Goal: Task Accomplishment & Management: Manage account settings

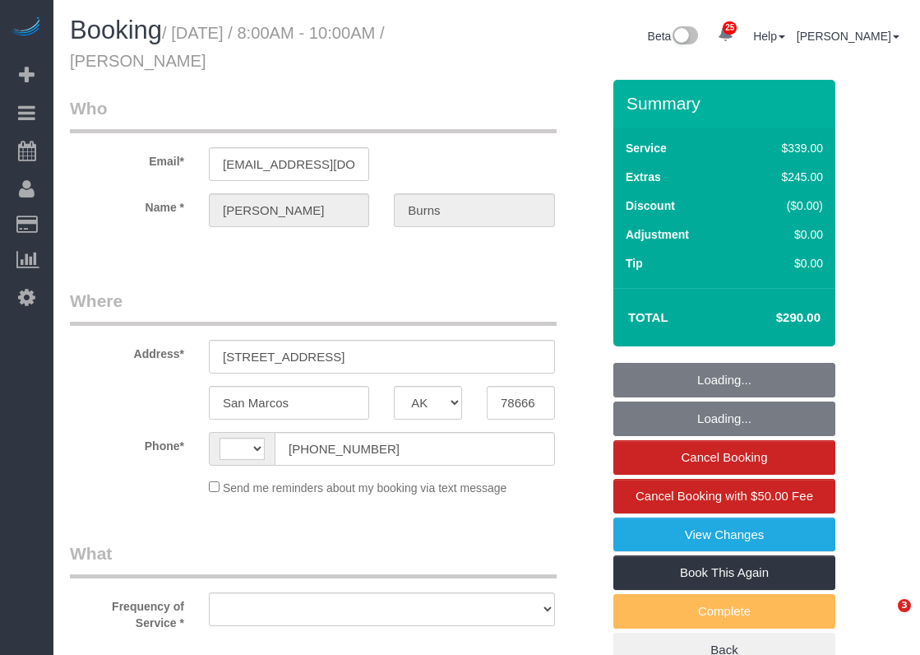
select select "[GEOGRAPHIC_DATA]"
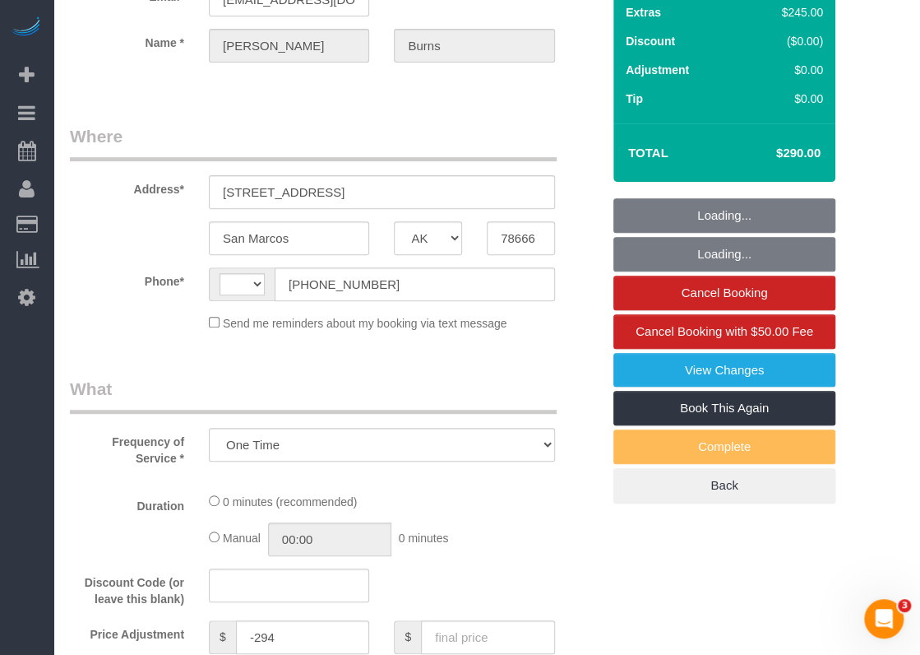
select select "object:1164"
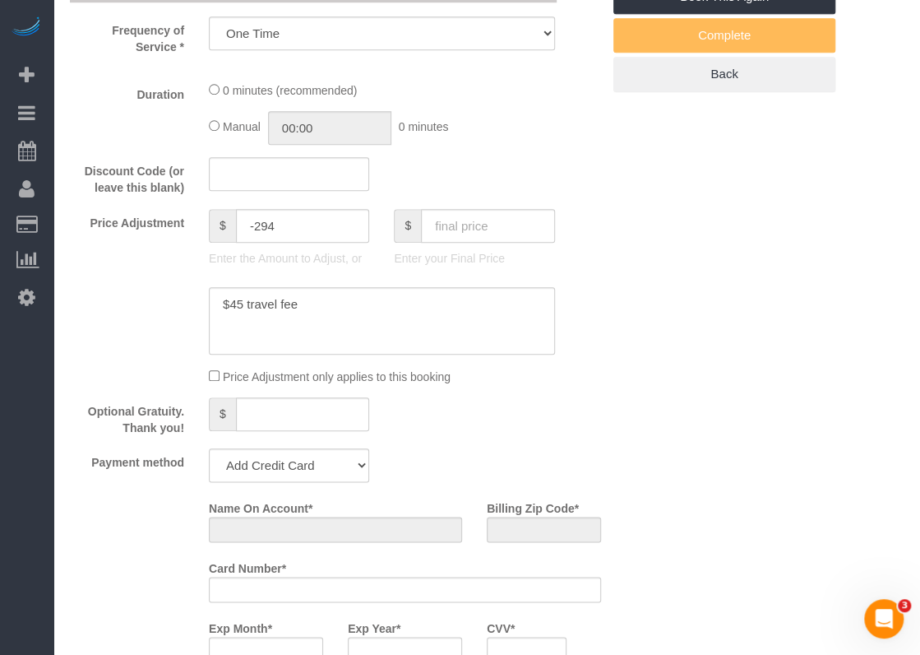
select select "string:[GEOGRAPHIC_DATA]"
select select "string:fspay-828515a9-e91b-458c-9a01-af527c52e24e"
select select "spot1"
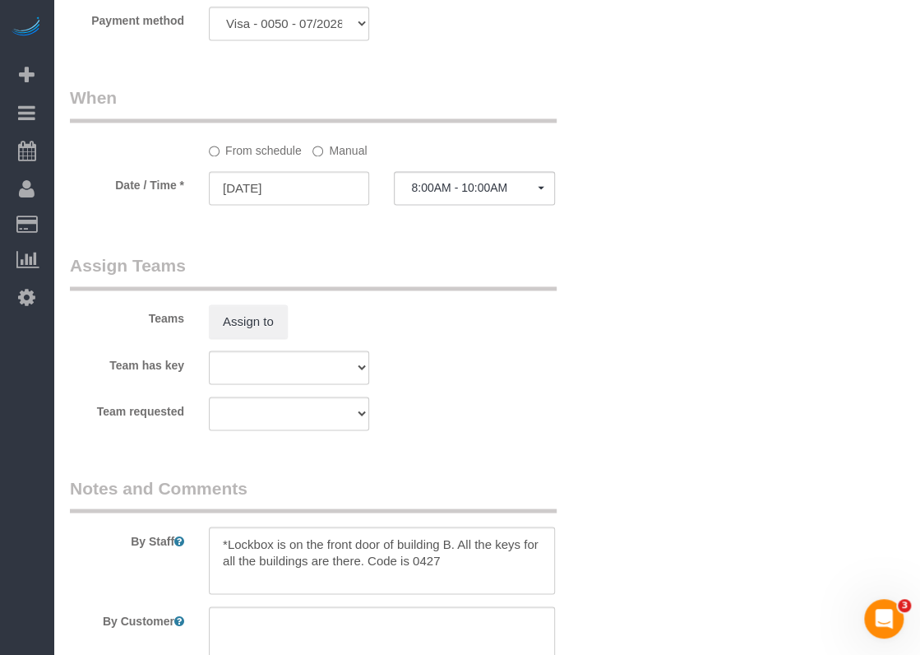
select select "3"
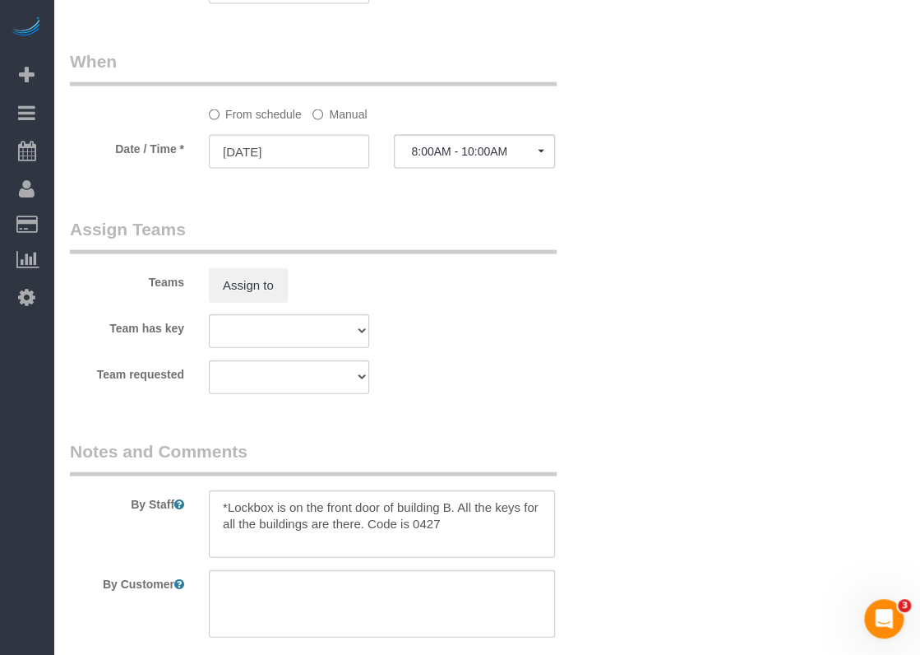
scroll to position [1645, 0]
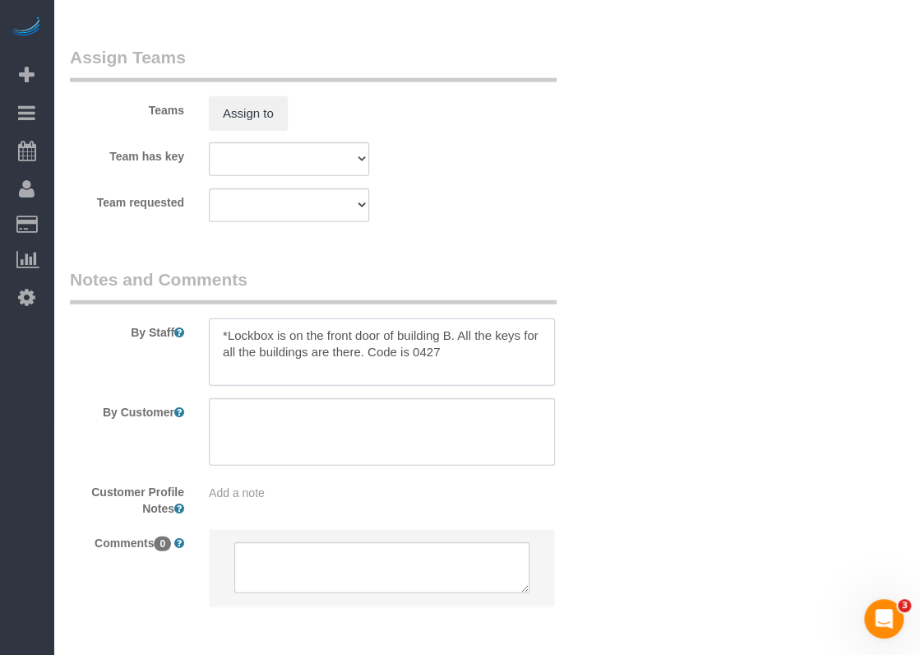
drag, startPoint x: 444, startPoint y: 354, endPoint x: 371, endPoint y: 355, distance: 73.2
click at [371, 355] on textarea at bounding box center [382, 351] width 346 height 67
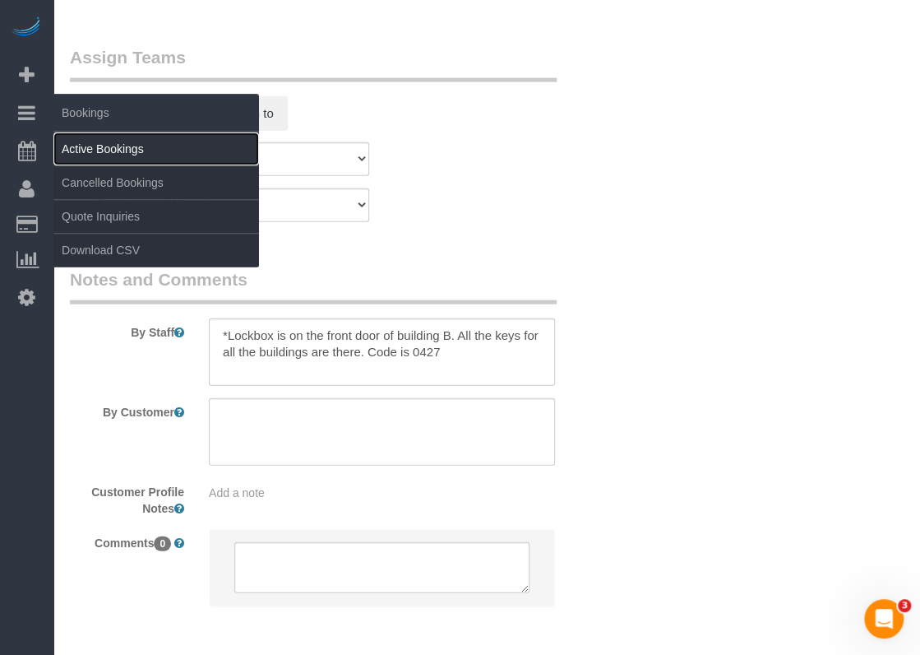
click at [73, 144] on link "Active Bookings" at bounding box center [156, 148] width 206 height 33
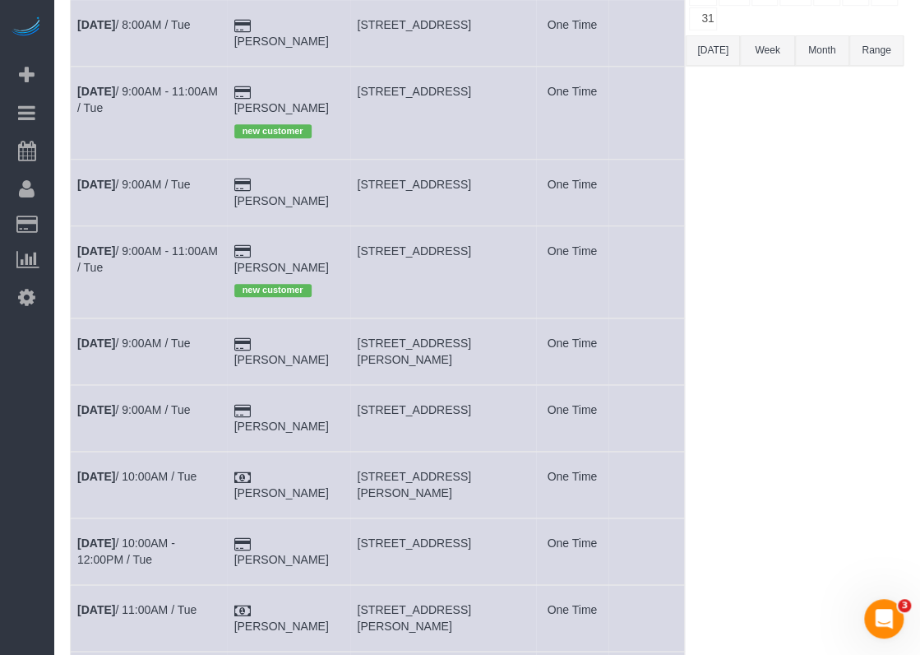
scroll to position [164, 0]
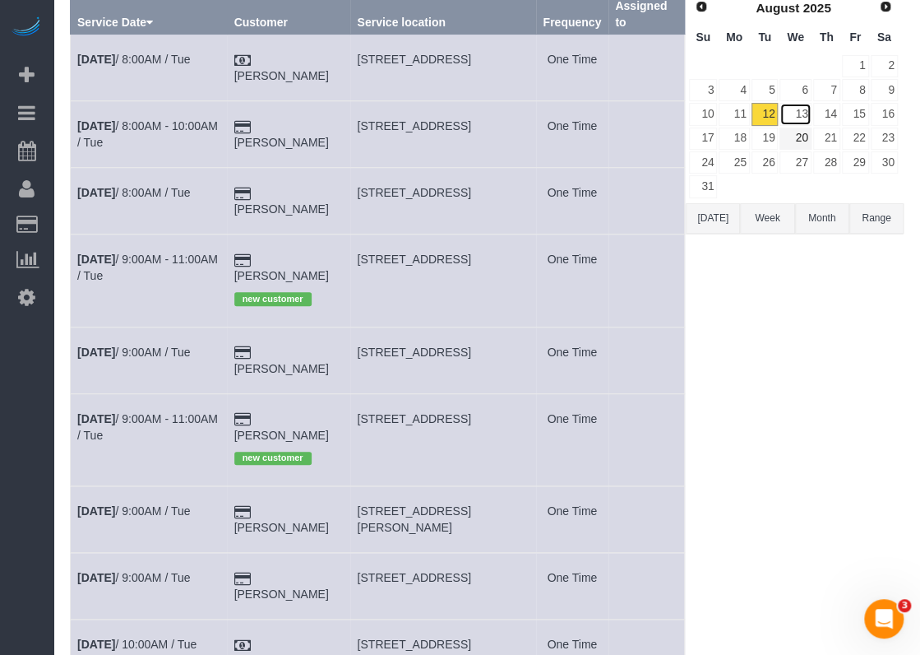
click at [801, 122] on link "13" at bounding box center [795, 114] width 31 height 22
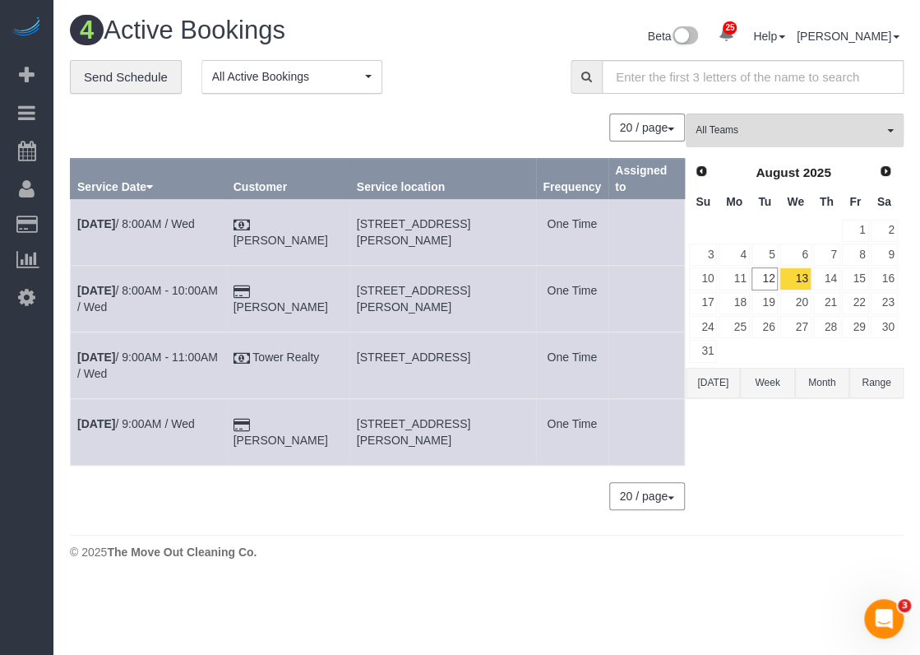
scroll to position [0, 0]
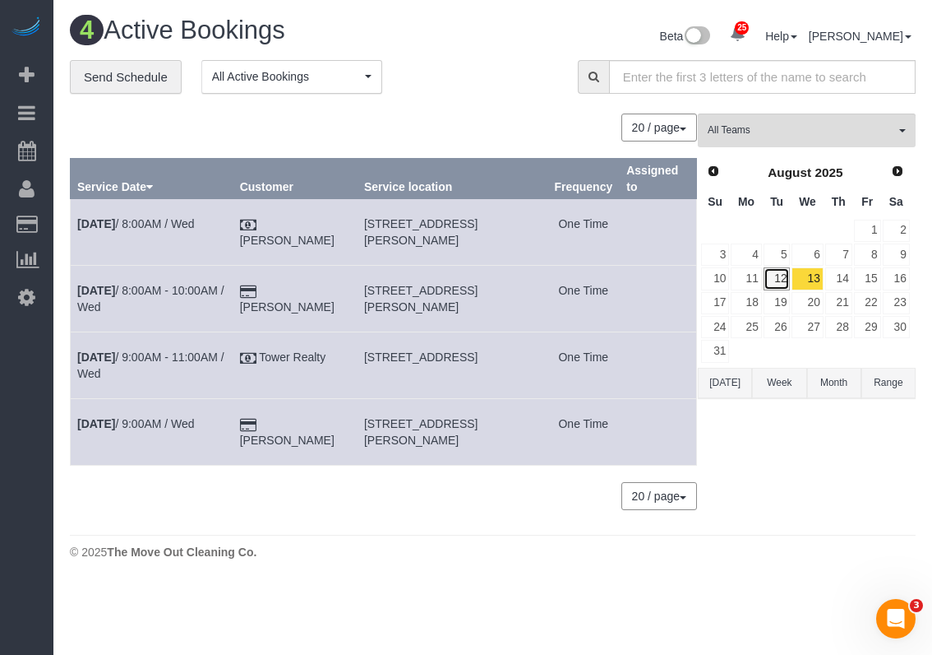
click at [777, 282] on link "12" at bounding box center [777, 278] width 27 height 22
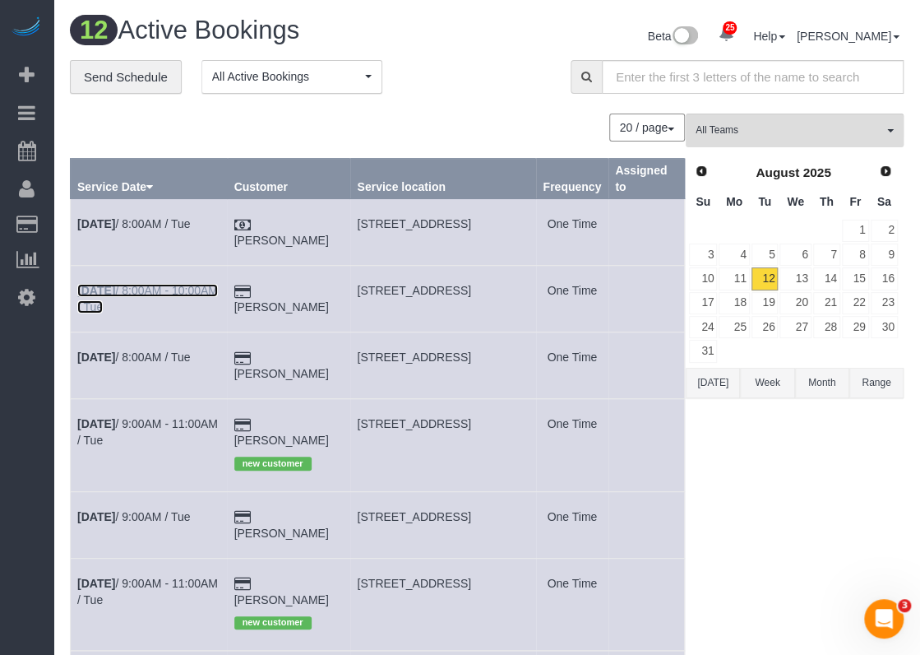
click at [206, 290] on link "[DATE] 8:00AM - 10:00AM / Tue" at bounding box center [147, 299] width 141 height 30
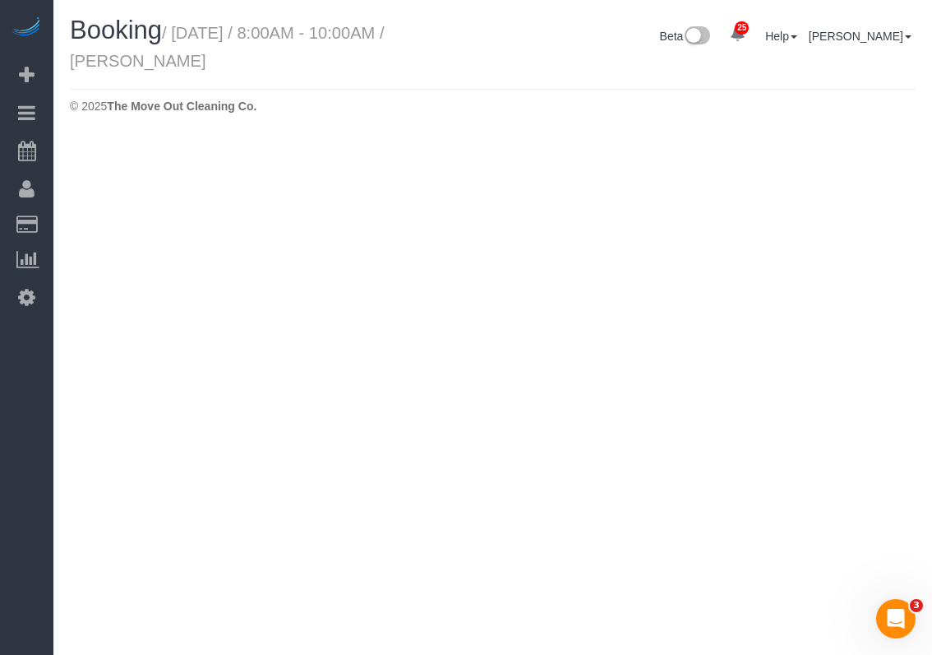
select select "[GEOGRAPHIC_DATA]"
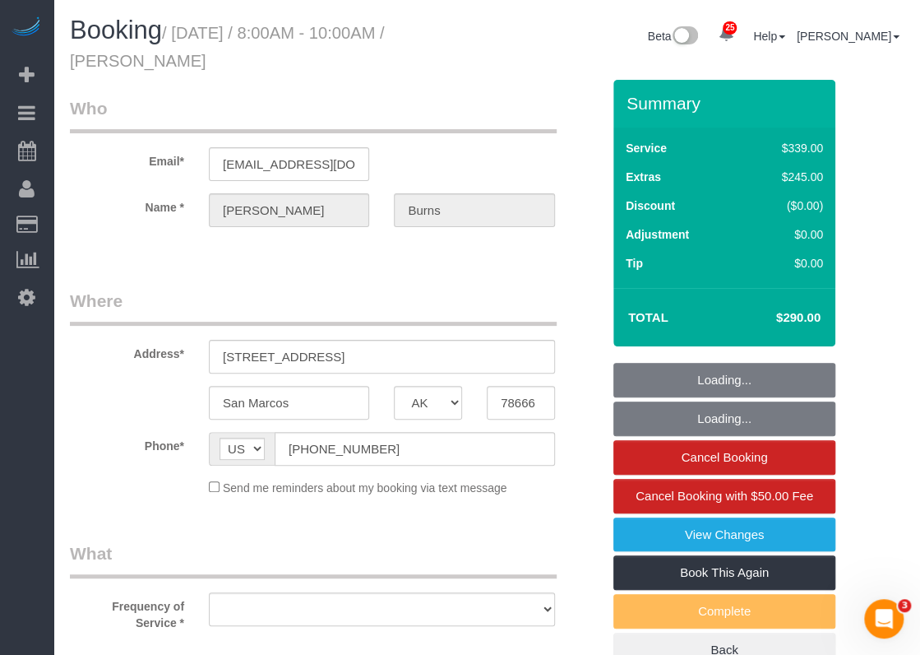
select select "string:fspay-828515a9-e91b-458c-9a01-af527c52e24e"
select select "object:2179"
select select "spot22"
select select "object:2257"
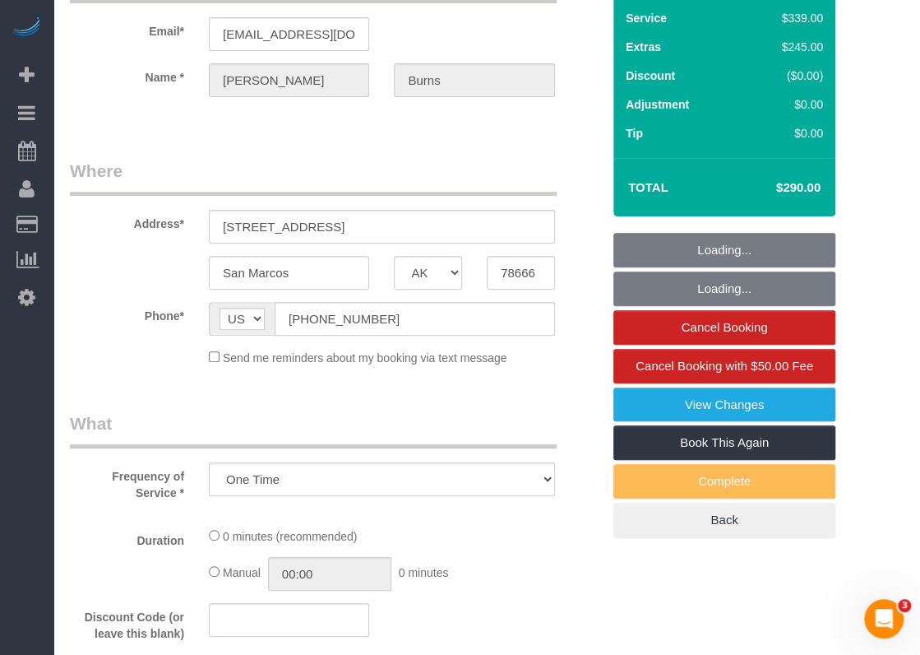
select select "3"
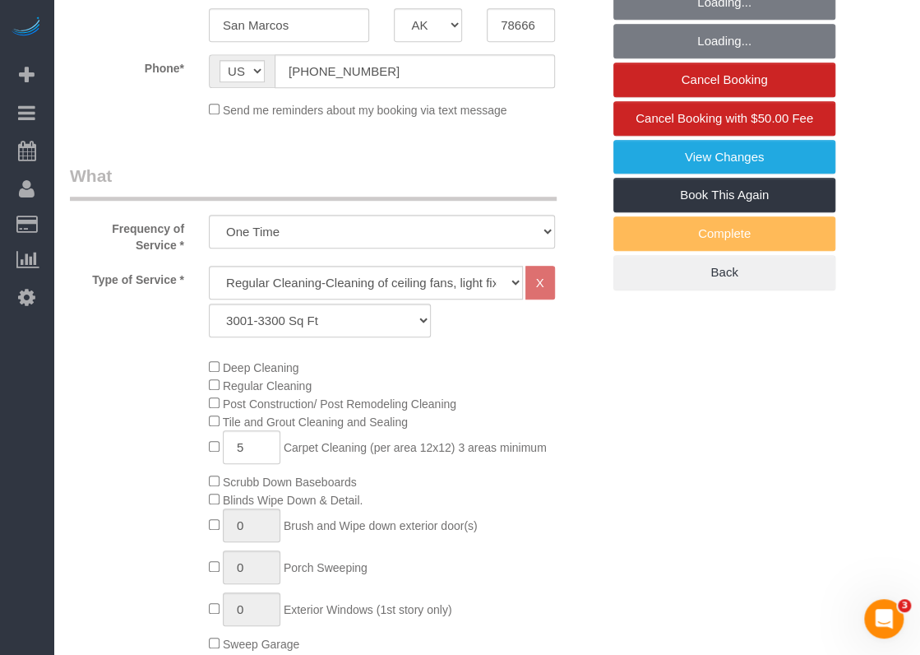
scroll to position [411, 0]
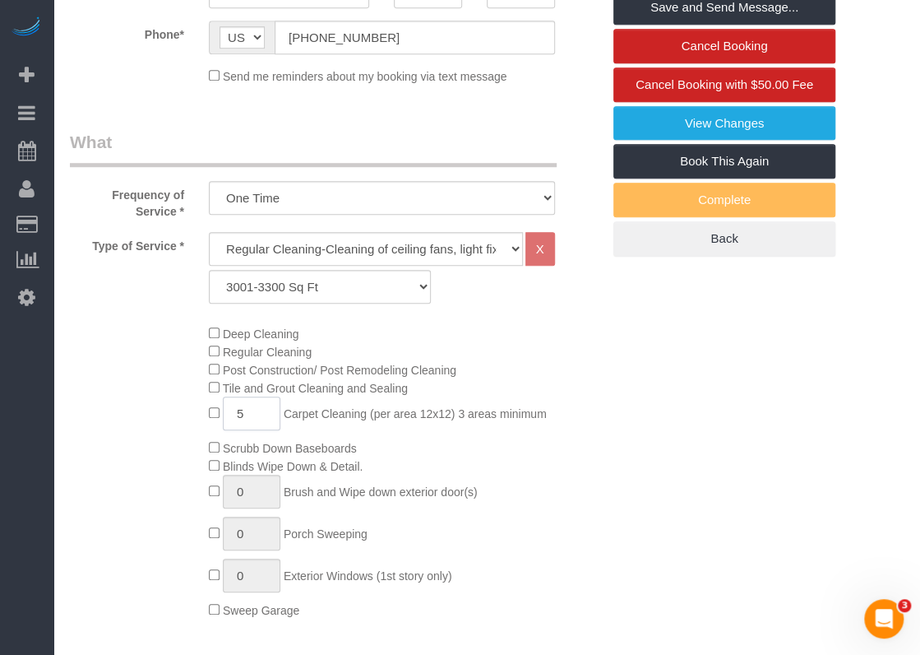
drag, startPoint x: 251, startPoint y: 414, endPoint x: 234, endPoint y: 412, distance: 16.5
click at [234, 412] on input "5" at bounding box center [252, 413] width 58 height 34
type input "9"
click at [610, 465] on div "Deep Cleaning Regular Cleaning Post Construction/ Post Remodeling Cleaning Tile…" at bounding box center [405, 471] width 417 height 294
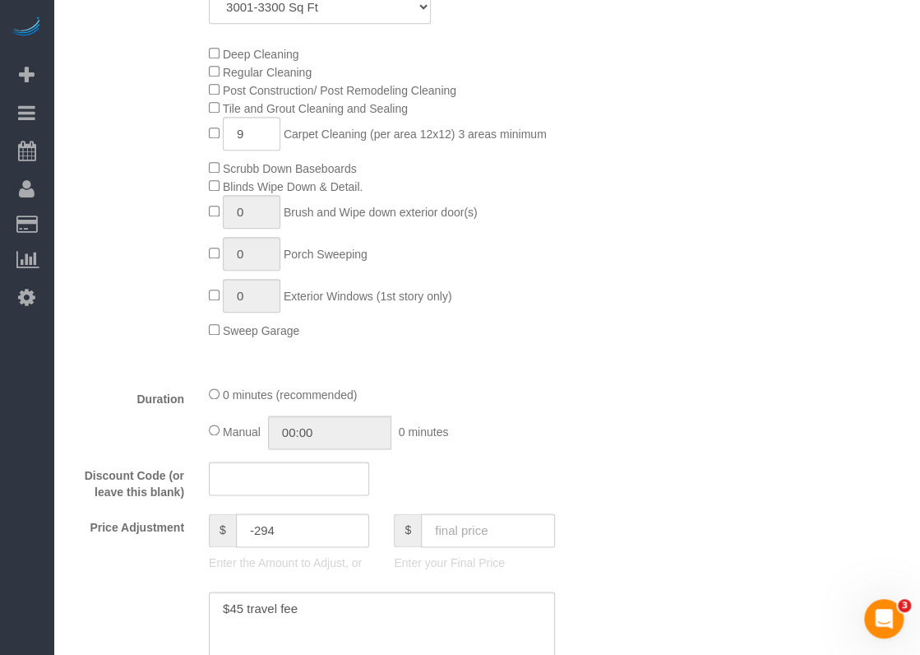
scroll to position [904, 0]
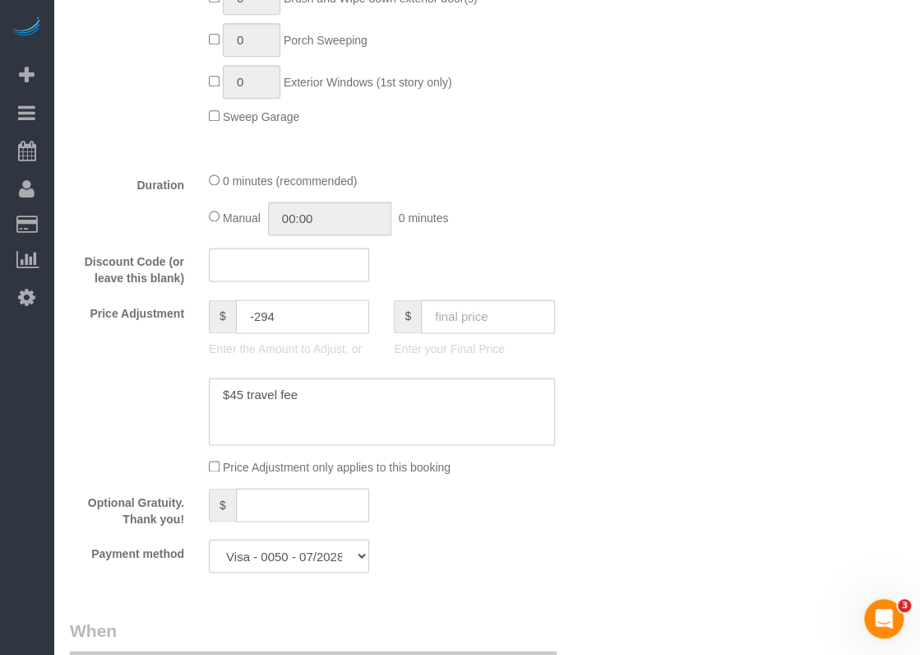
drag, startPoint x: 289, startPoint y: 312, endPoint x: 252, endPoint y: 313, distance: 37.9
click at [252, 313] on input "-294" at bounding box center [303, 316] width 134 height 34
type input "-69"
click at [457, 420] on textarea at bounding box center [382, 410] width 346 height 67
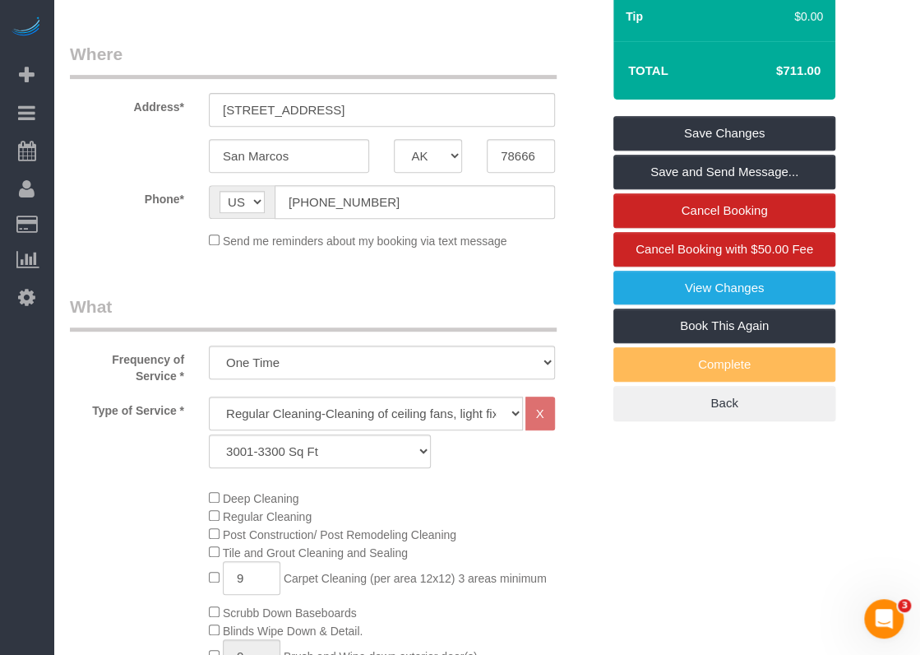
scroll to position [0, 0]
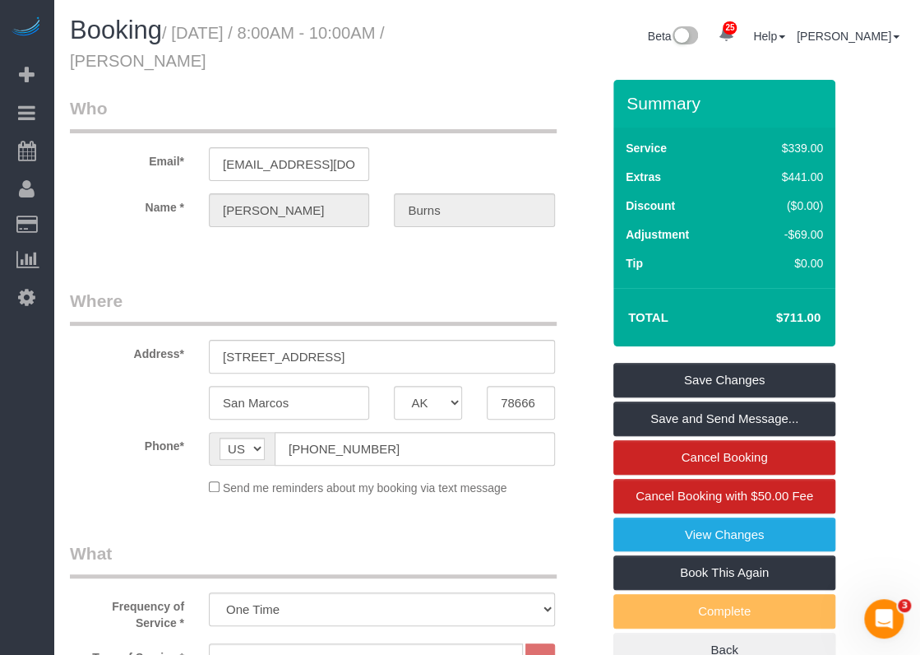
type textarea "$45 travel fee $225 booster treatment"
click at [709, 387] on link "Save Changes" at bounding box center [724, 380] width 222 height 35
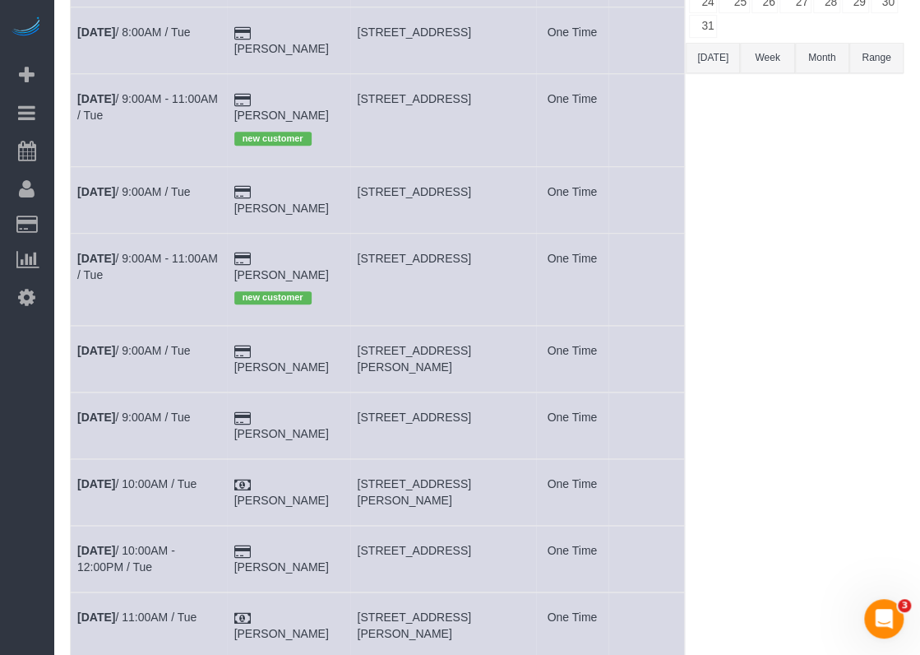
scroll to position [411, 0]
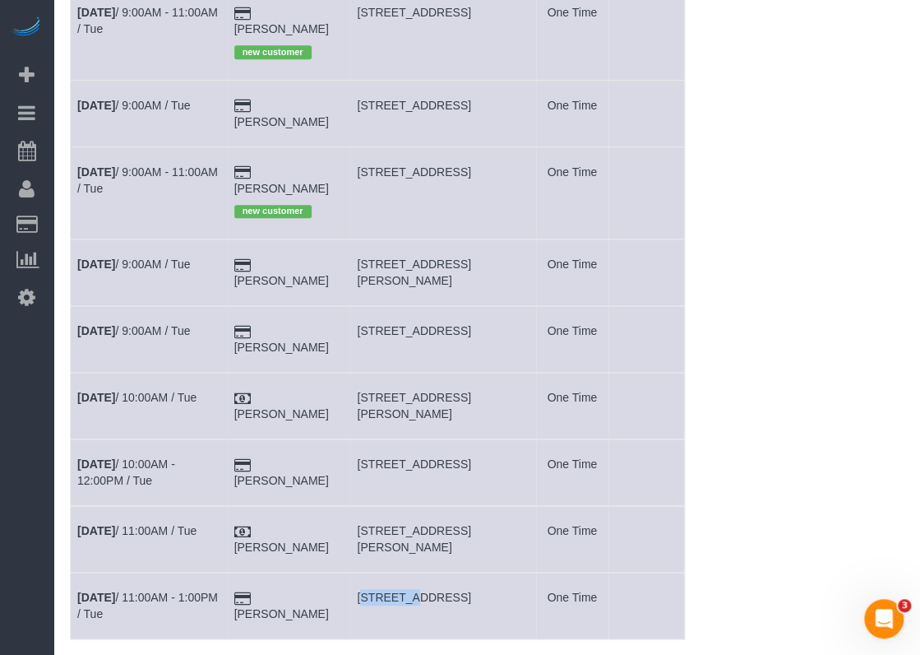
drag, startPoint x: 372, startPoint y: 553, endPoint x: 359, endPoint y: 545, distance: 15.8
click at [359, 572] on td "[STREET_ADDRESS]" at bounding box center [443, 605] width 186 height 67
drag, startPoint x: 414, startPoint y: 578, endPoint x: 359, endPoint y: 557, distance: 58.8
click at [359, 572] on td "[STREET_ADDRESS]" at bounding box center [443, 605] width 186 height 67
click at [202, 590] on link "[DATE] 11:00AM - 1:00PM / Tue" at bounding box center [147, 605] width 141 height 30
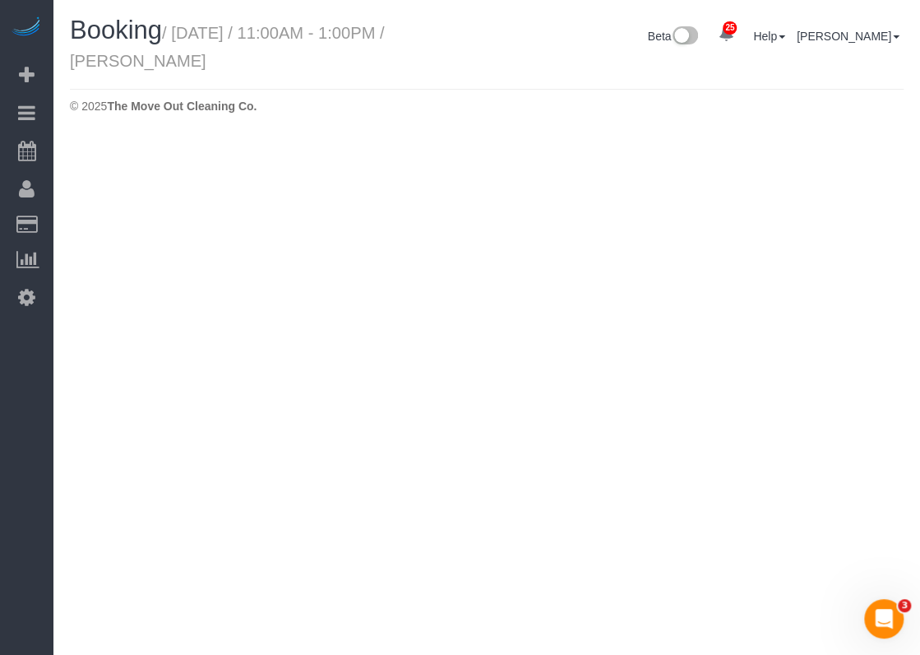
select select "[GEOGRAPHIC_DATA]"
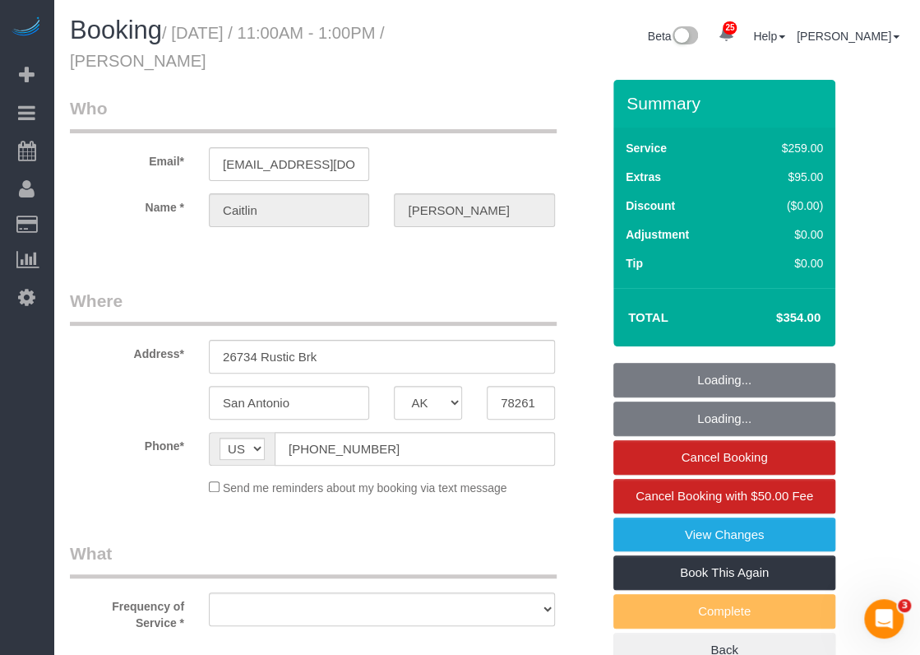
select select "object:2782"
select select "string:fspay-a399918a-40e2-4790-a400-57de8e01021a"
select select "object:2808"
select select "3"
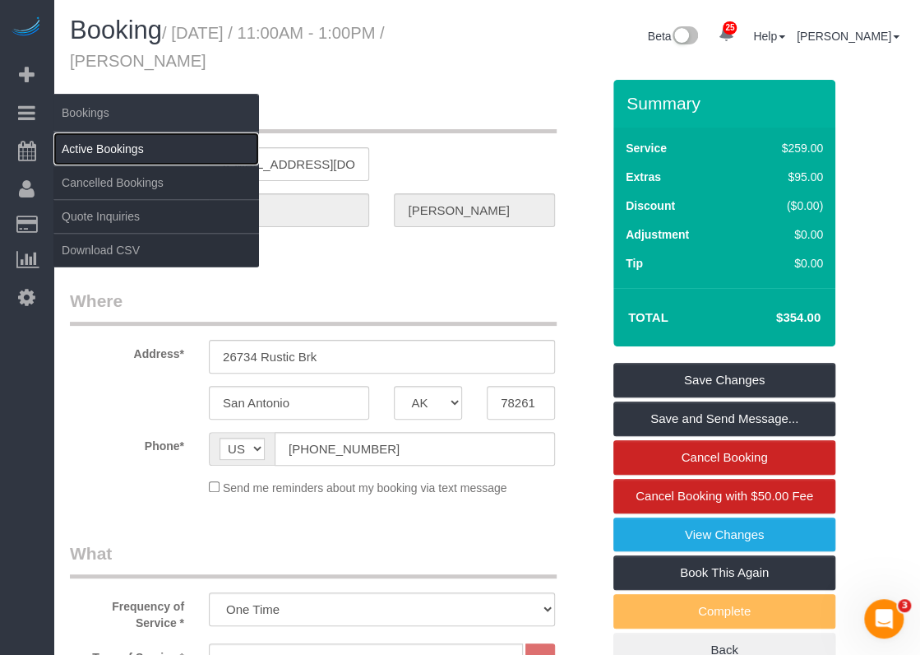
click at [89, 141] on link "Active Bookings" at bounding box center [156, 148] width 206 height 33
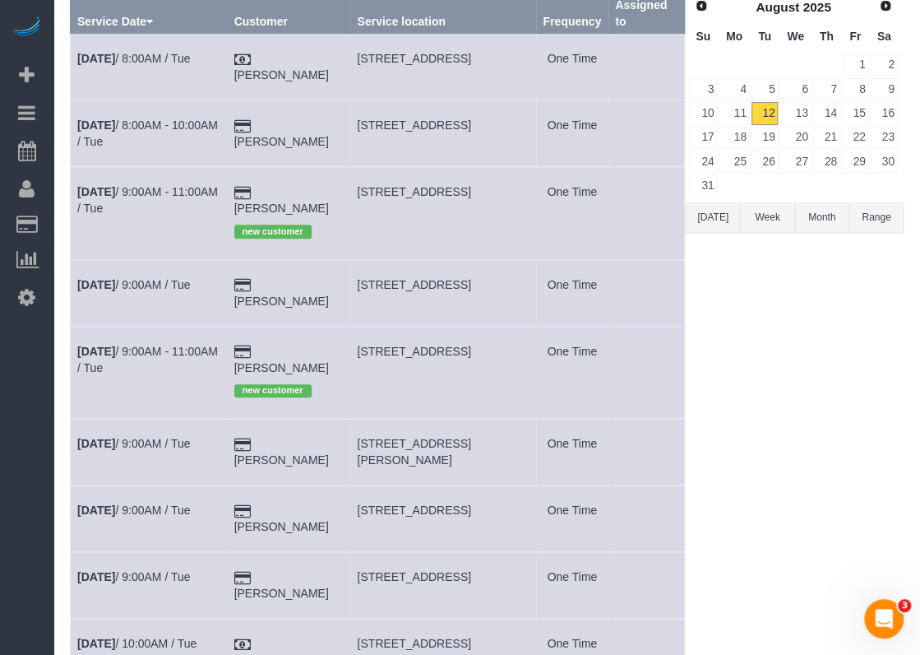
scroll to position [477, 0]
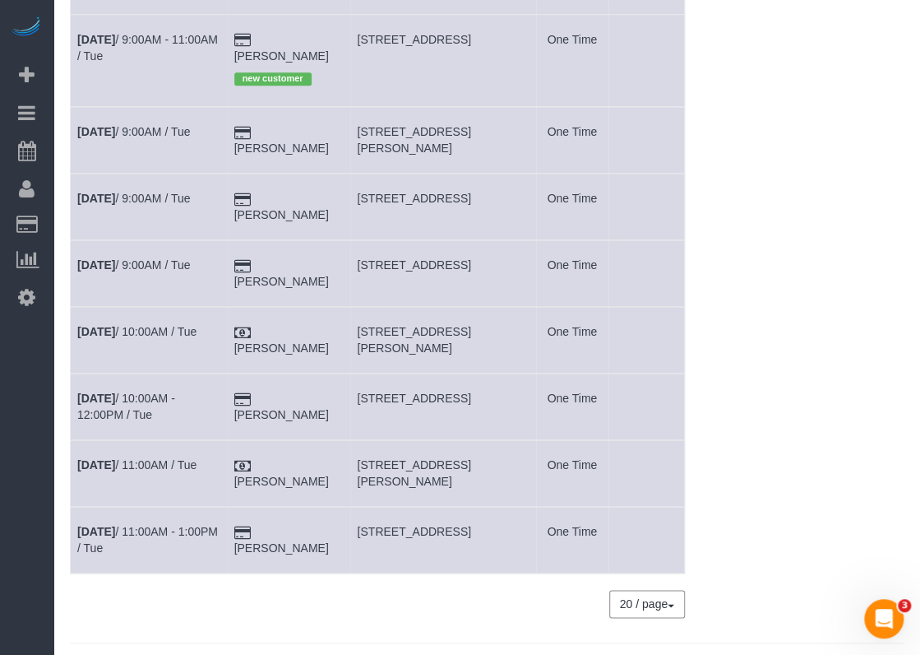
drag, startPoint x: 414, startPoint y: 506, endPoint x: 361, endPoint y: 495, distance: 53.7
click at [361, 507] on td "[STREET_ADDRESS]" at bounding box center [443, 540] width 186 height 67
copy span "[STREET_ADDRESS]"
click at [171, 525] on link "[DATE] 11:00AM - 1:00PM / Tue" at bounding box center [147, 540] width 141 height 30
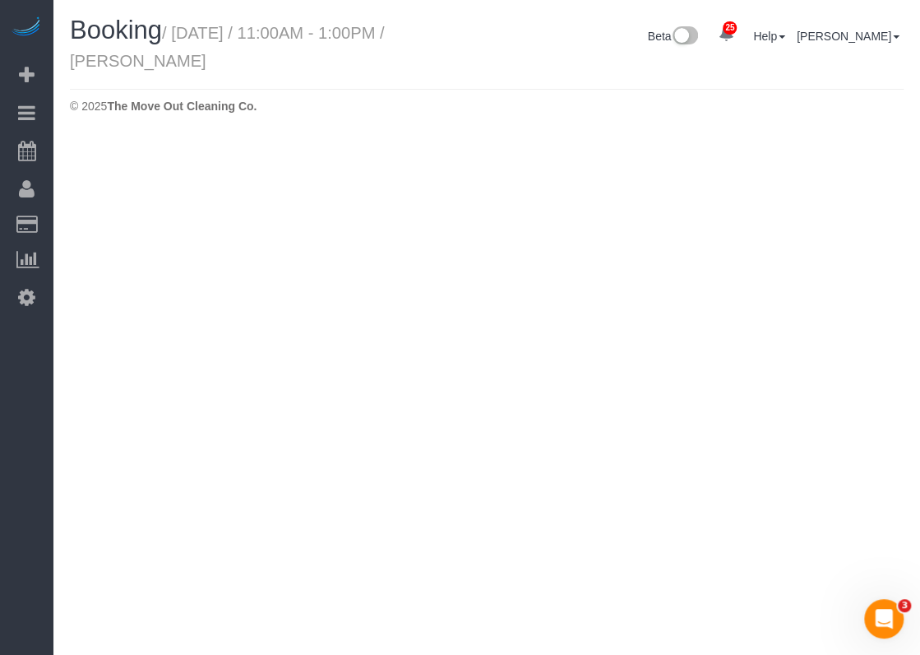
select select "[GEOGRAPHIC_DATA]"
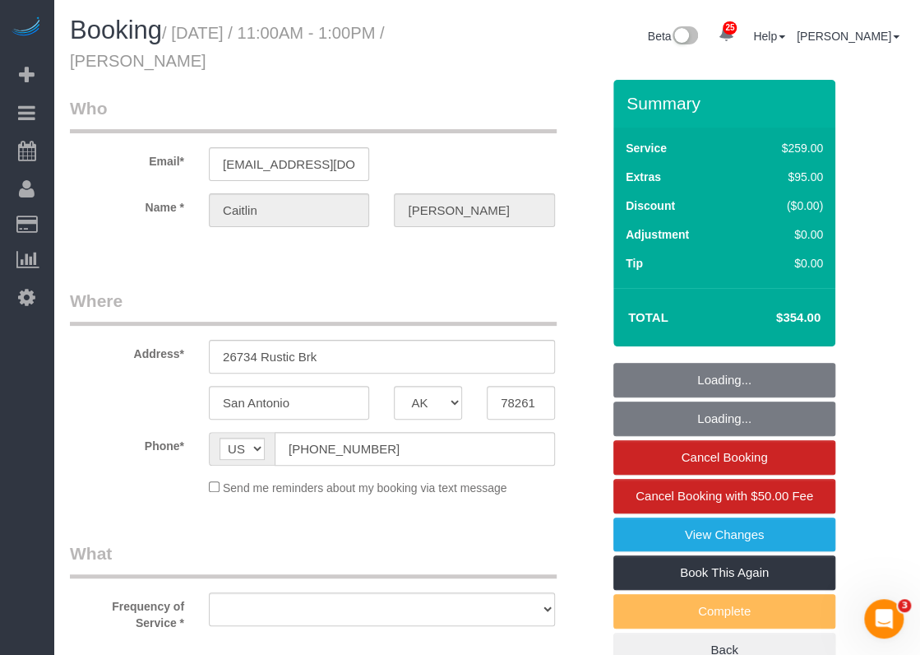
select select "string:fspay-a399918a-40e2-4790-a400-57de8e01021a"
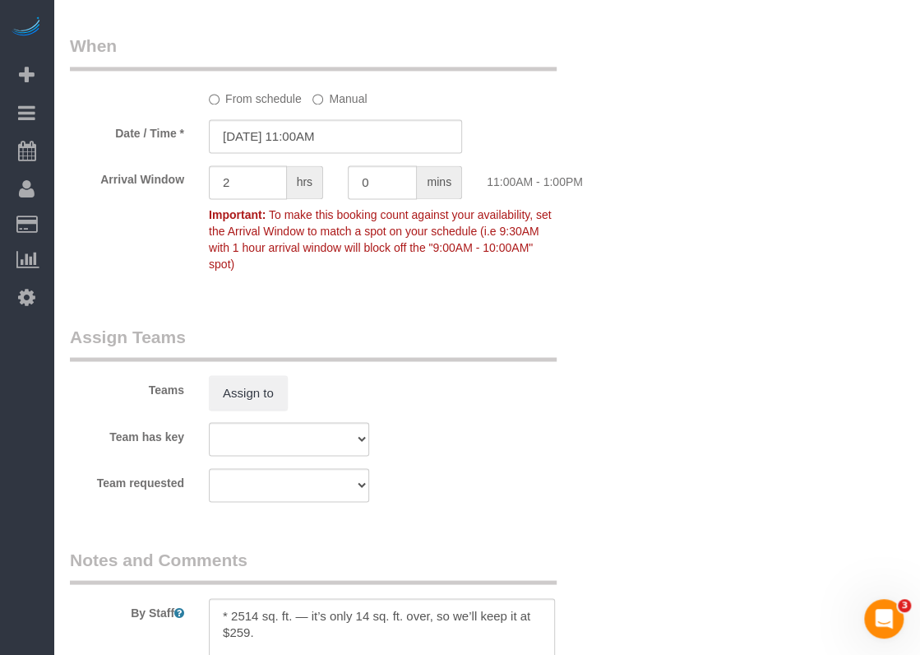
scroll to position [1835, 0]
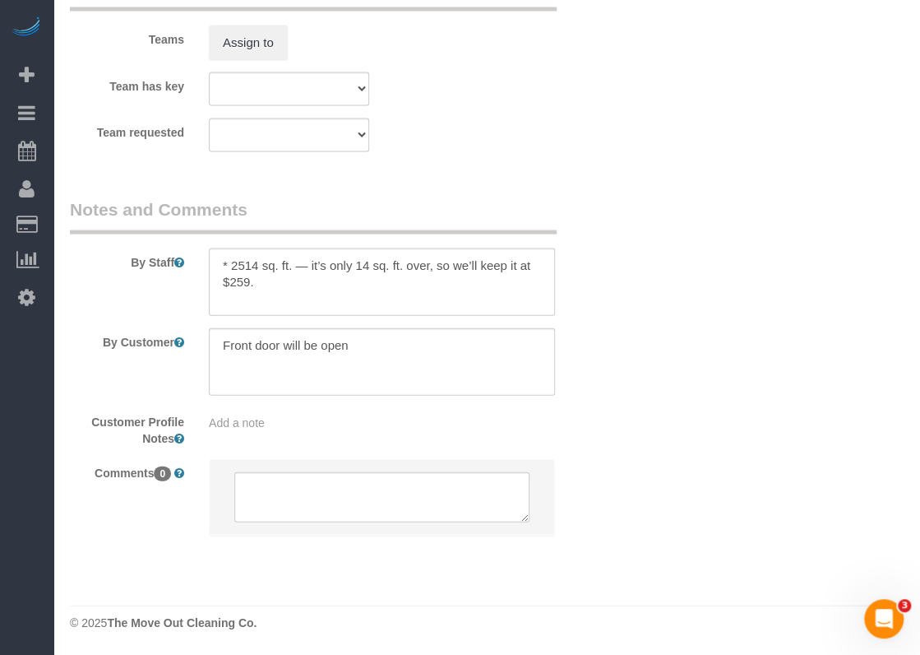
select select "object:3733"
select select "3"
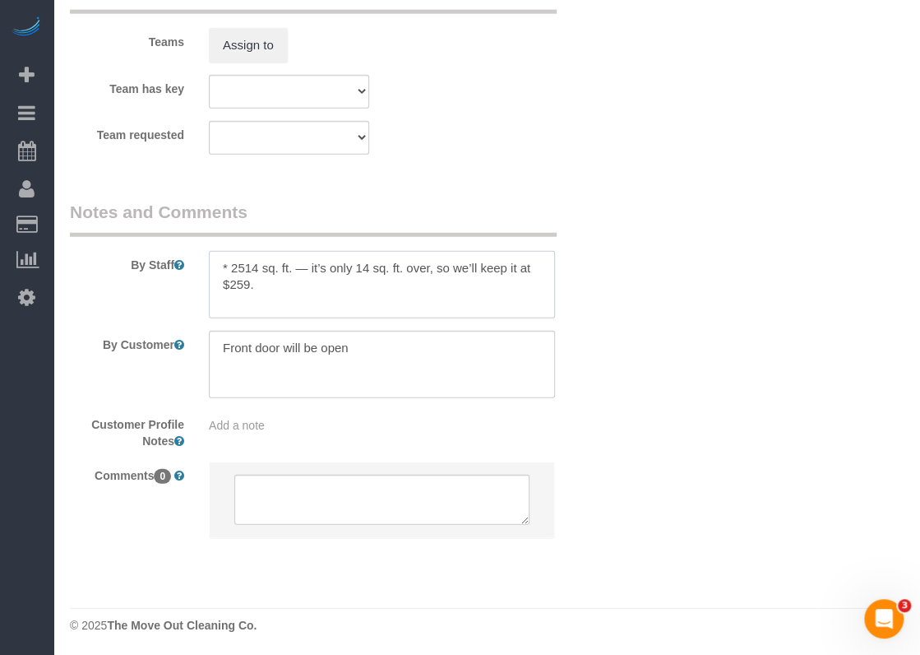
click at [271, 294] on textarea at bounding box center [382, 284] width 346 height 67
paste textarea "Good morning I forgot the front door has a code they can use to get in. If it's…"
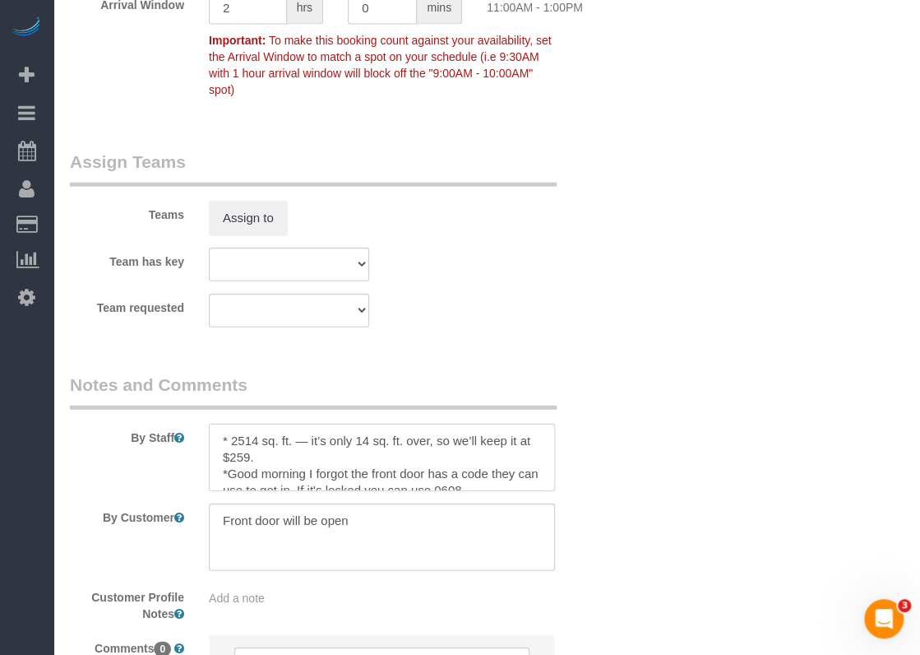
scroll to position [1753, 0]
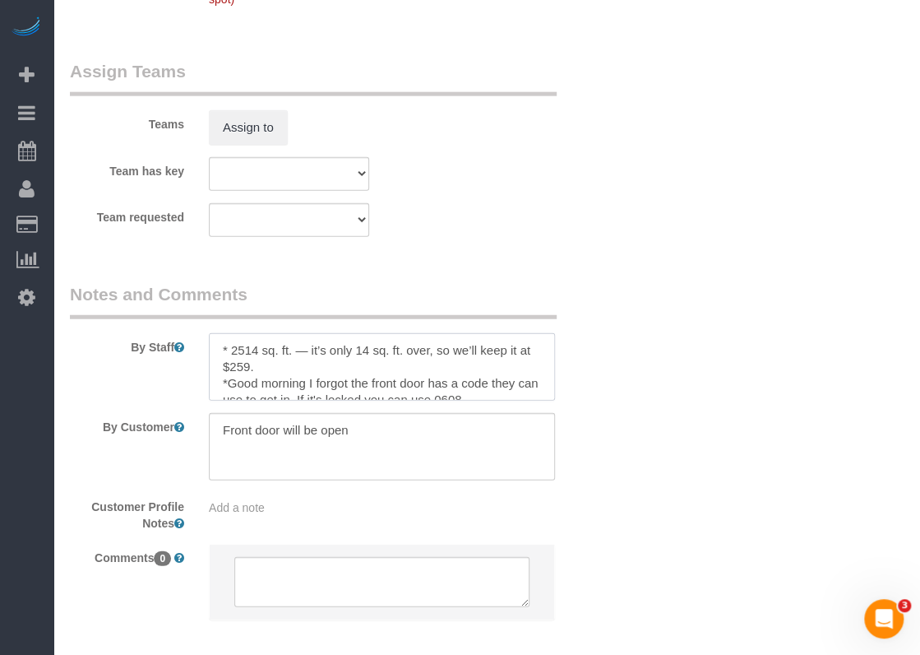
drag, startPoint x: 368, startPoint y: 381, endPoint x: 227, endPoint y: 382, distance: 141.4
click at [227, 382] on textarea at bounding box center [382, 366] width 346 height 67
click at [356, 342] on textarea at bounding box center [382, 366] width 346 height 67
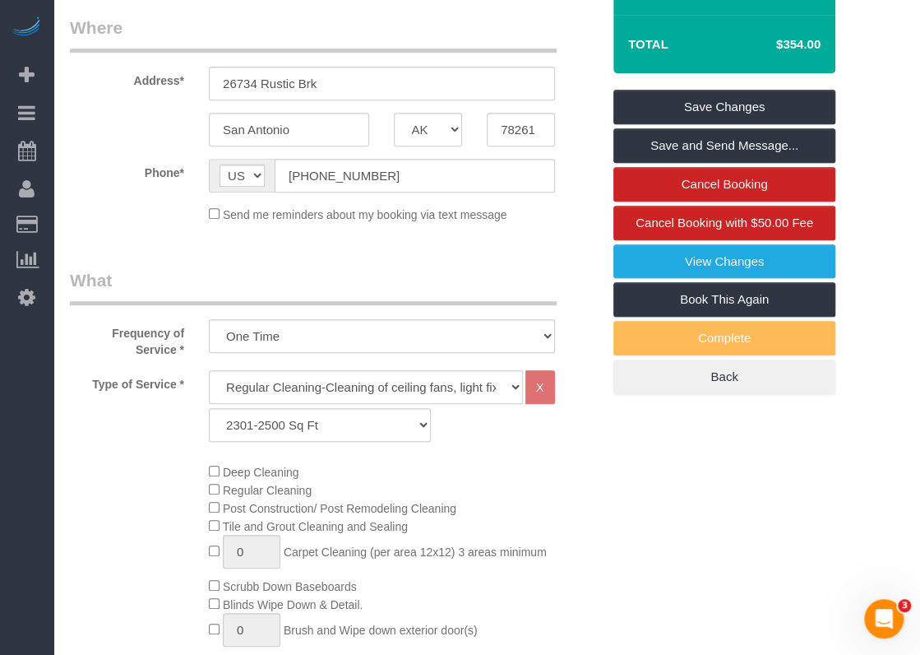
scroll to position [0, 0]
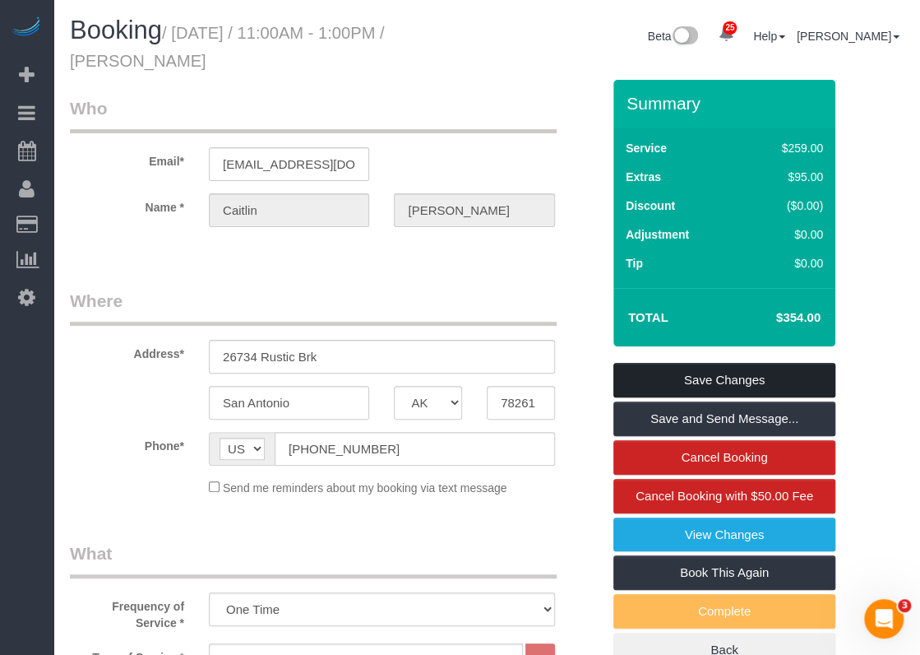
type textarea "* 2514 sq. ft. — it’s only 14 sq. ft. over, so we’ll keep it at $259. * front d…"
click at [693, 379] on link "Save Changes" at bounding box center [724, 380] width 222 height 35
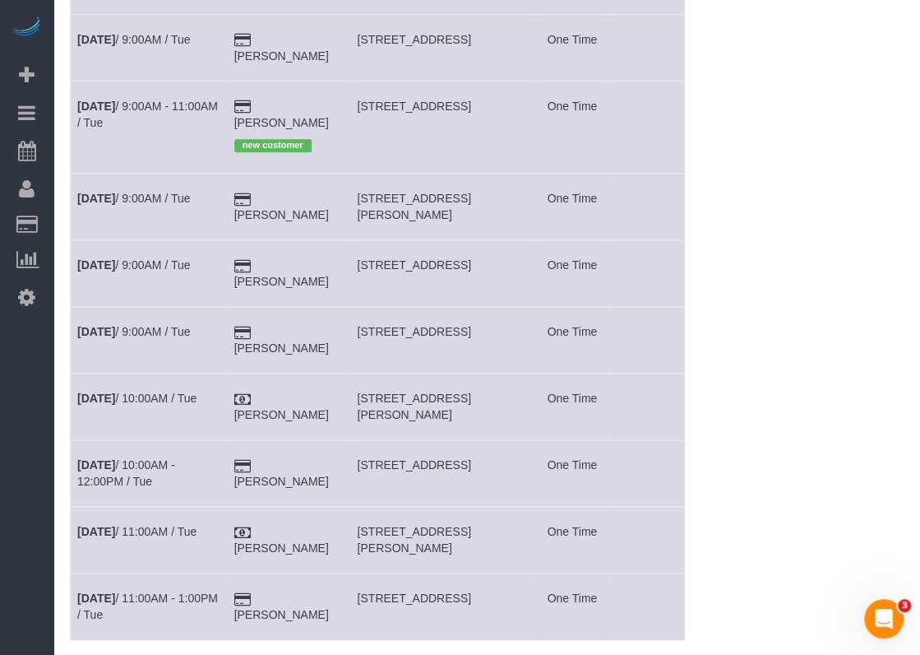
scroll to position [411, 0]
click at [175, 457] on link "[DATE] 10:00AM - 12:00PM / Tue" at bounding box center [126, 472] width 98 height 30
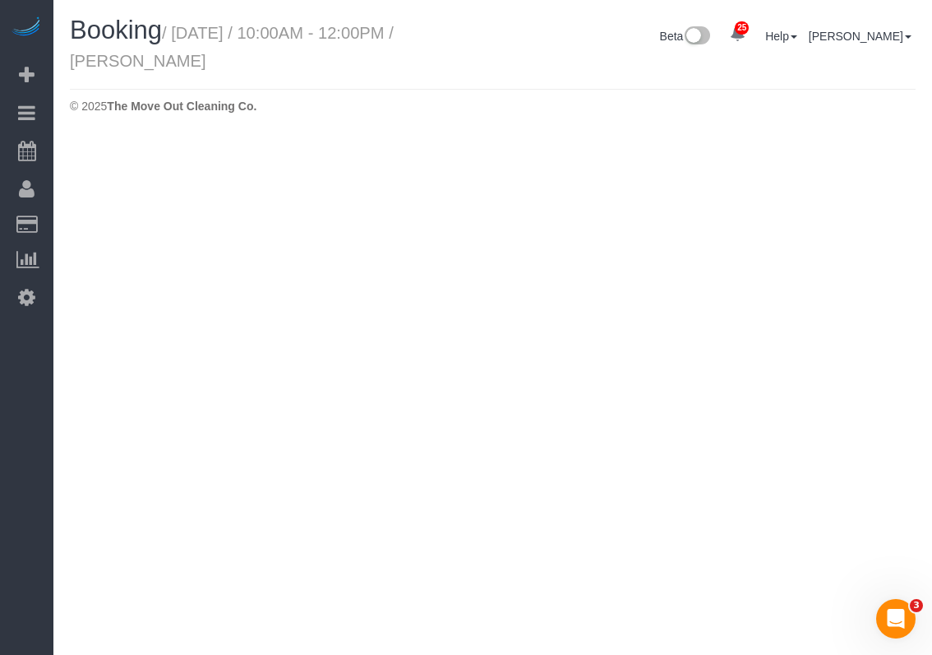
select select "[GEOGRAPHIC_DATA]"
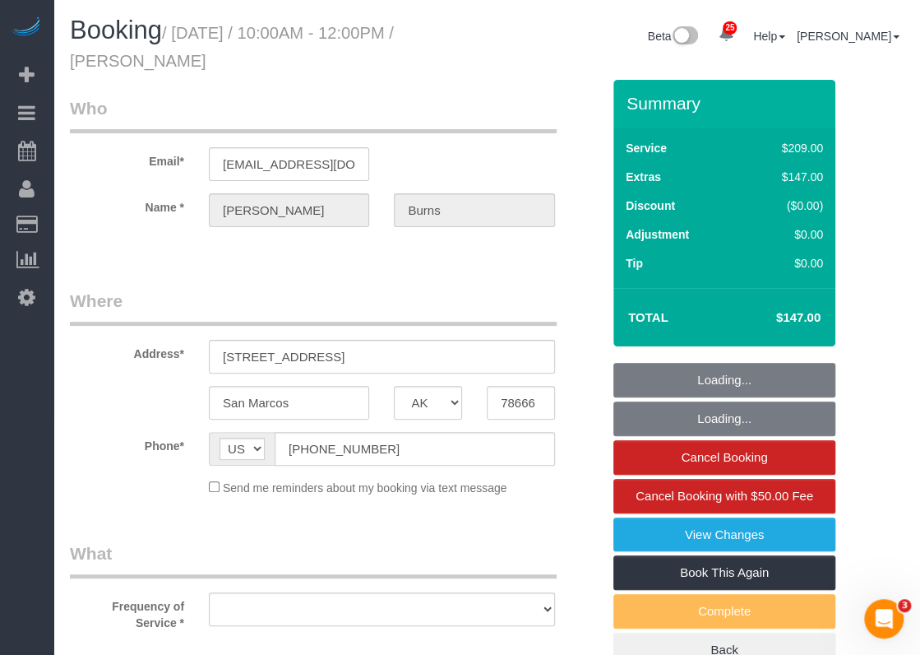
select select "object:4248"
select select "string:fspay-828515a9-e91b-458c-9a01-af527c52e24e"
select select "spot85"
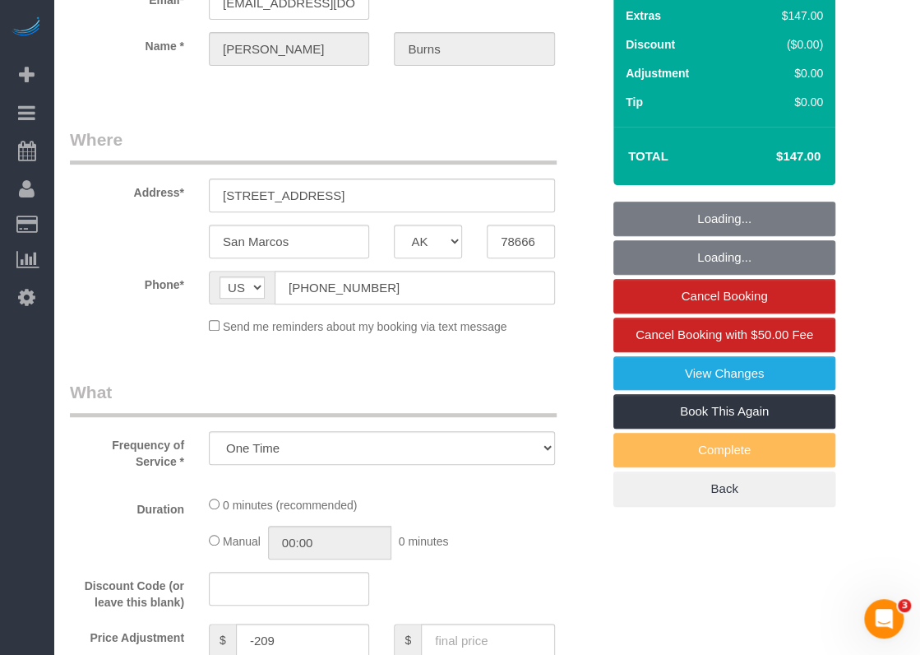
select select "object:4326"
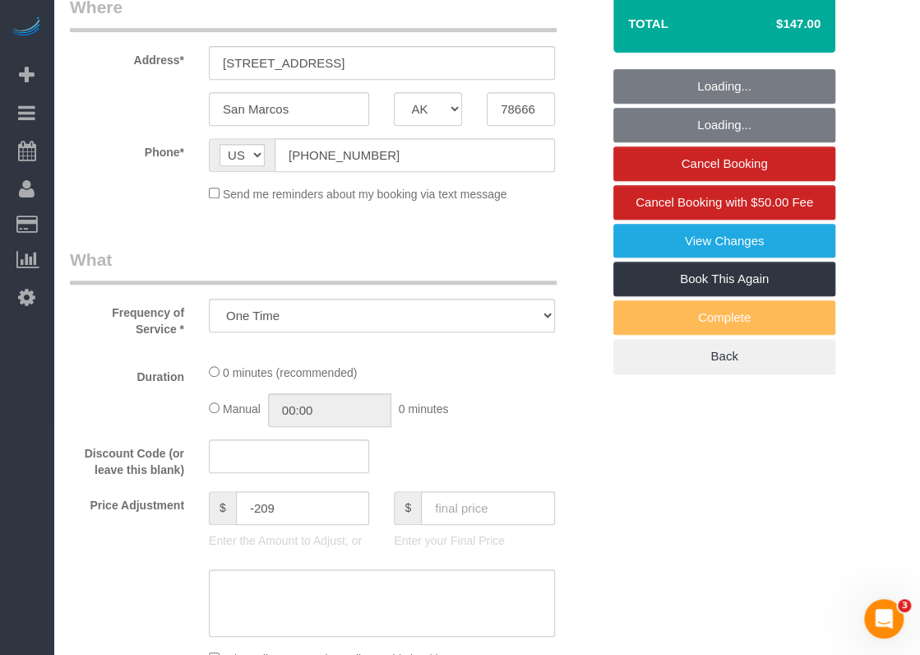
select select "3"
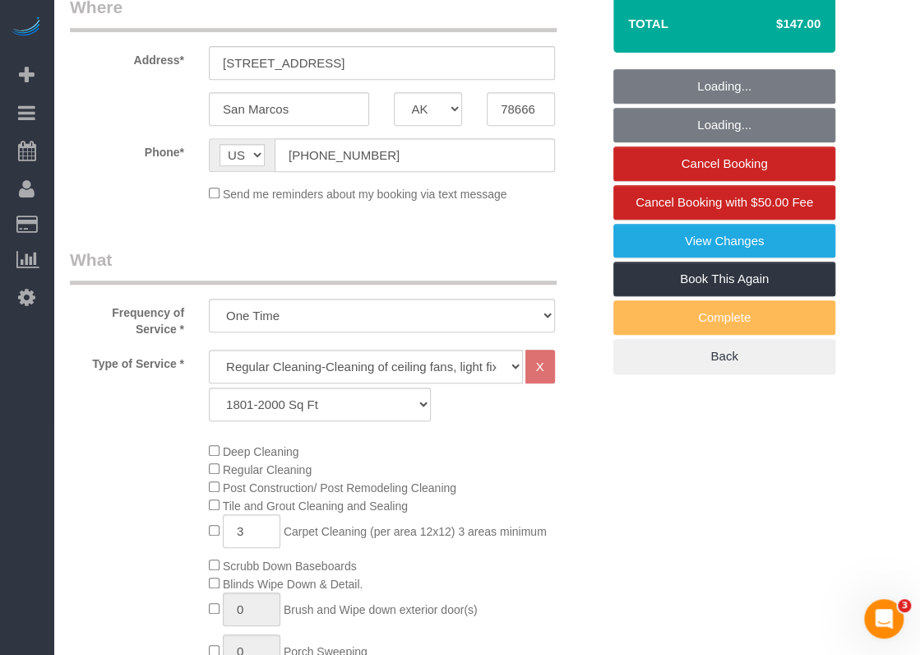
scroll to position [329, 0]
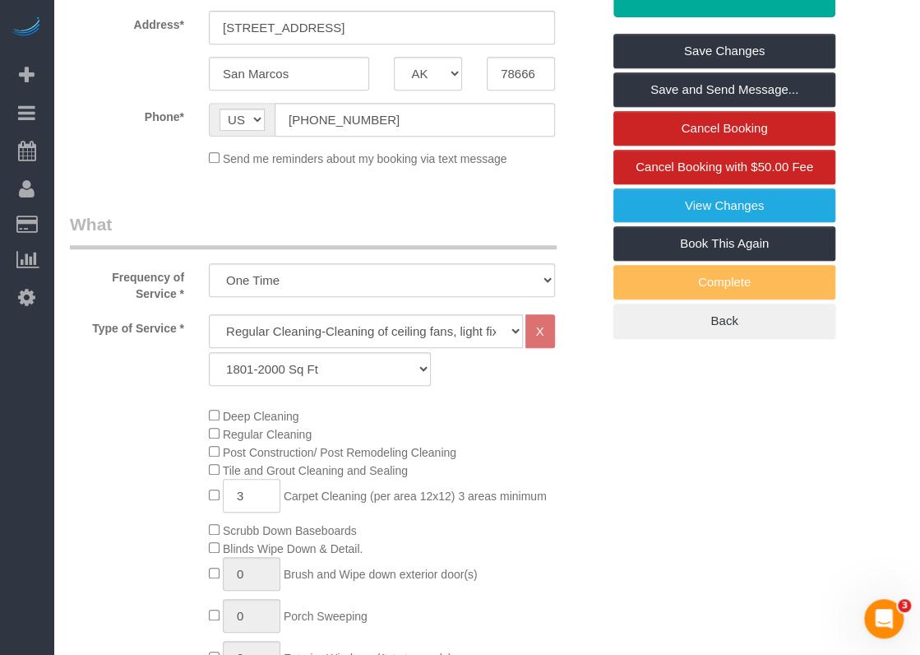
drag, startPoint x: 237, startPoint y: 500, endPoint x: 245, endPoint y: 496, distance: 9.2
click at [245, 496] on input "3" at bounding box center [252, 496] width 58 height 34
type input "5"
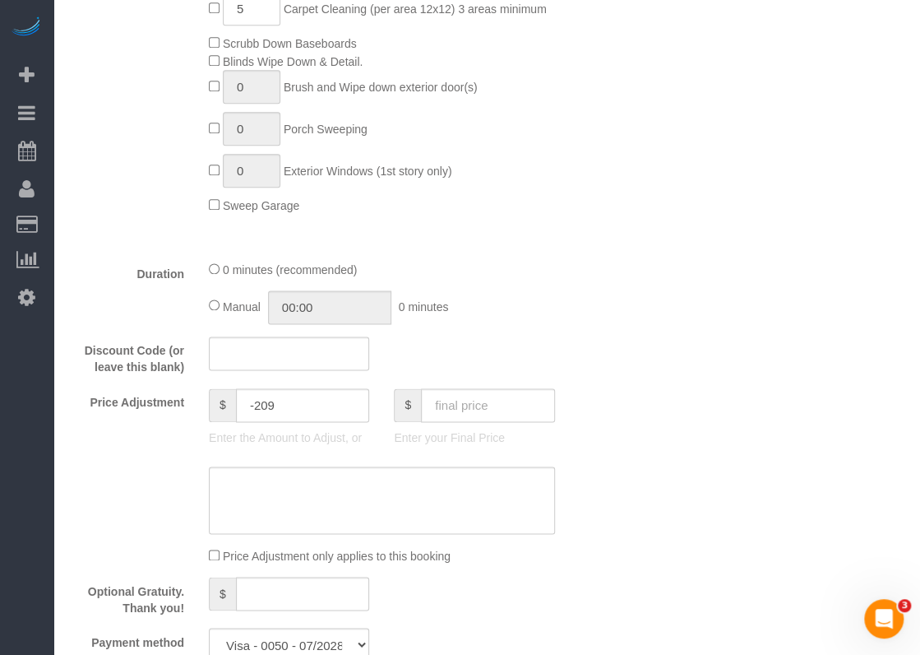
scroll to position [822, 0]
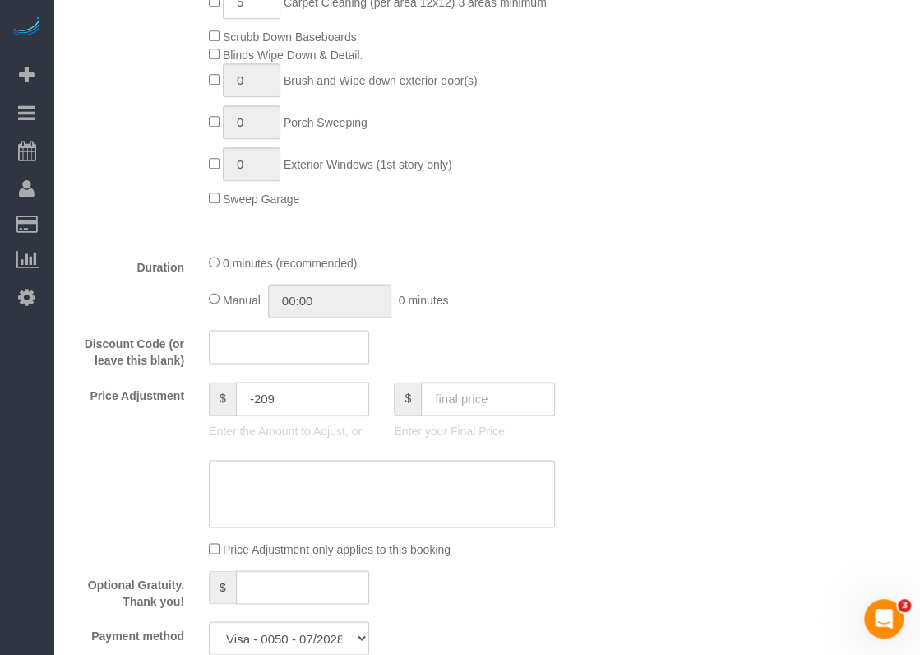
drag, startPoint x: 273, startPoint y: 397, endPoint x: 256, endPoint y: 399, distance: 17.3
click at [256, 399] on input "-209" at bounding box center [303, 399] width 134 height 34
type input "-39"
click at [528, 380] on fieldset "What Frequency of Service * One Time Type of Service * Regular Cleaning-Cleanin…" at bounding box center [335, 193] width 531 height 948
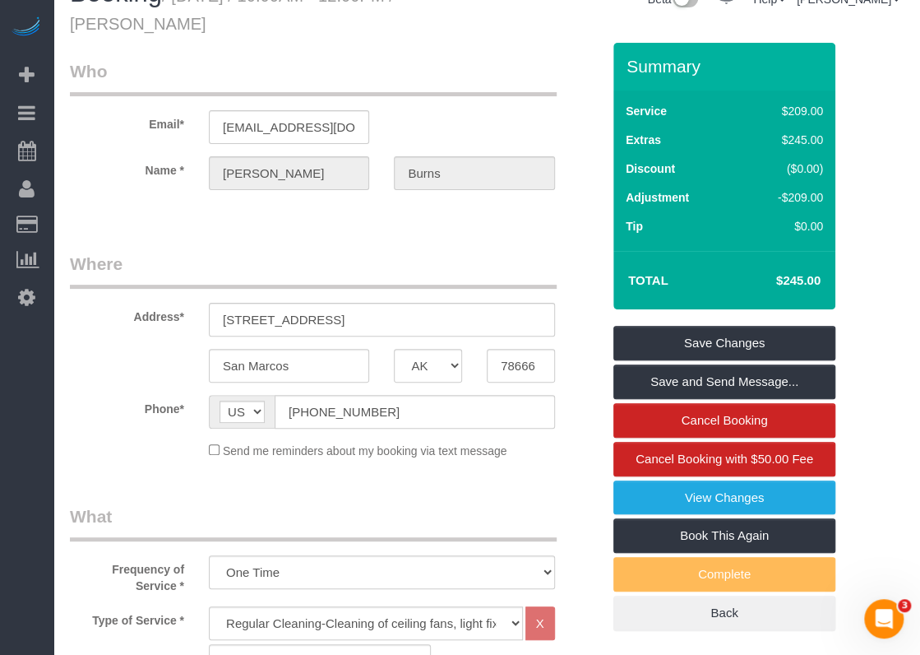
scroll to position [0, 0]
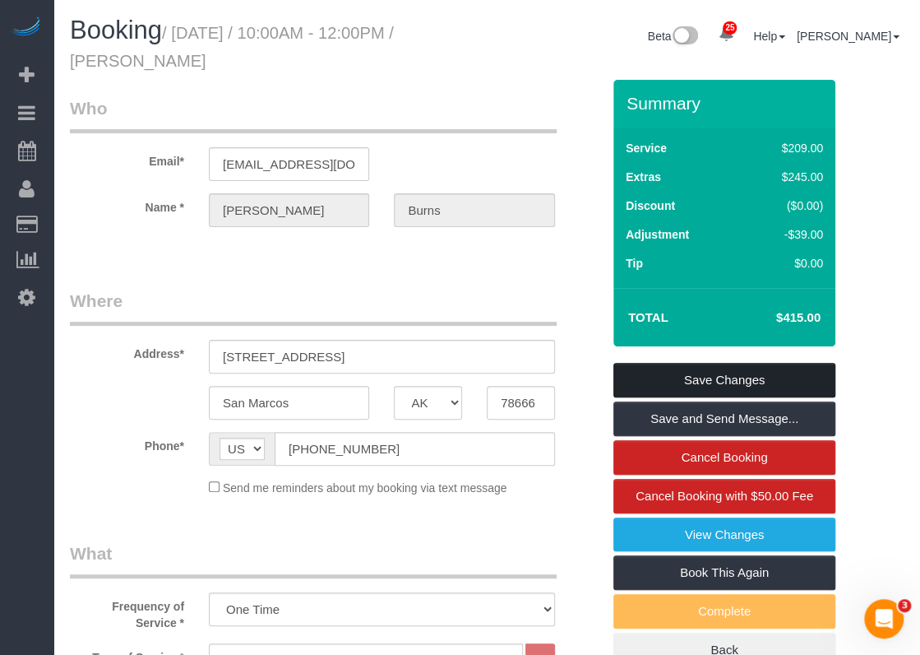
click at [666, 371] on link "Save Changes" at bounding box center [724, 380] width 222 height 35
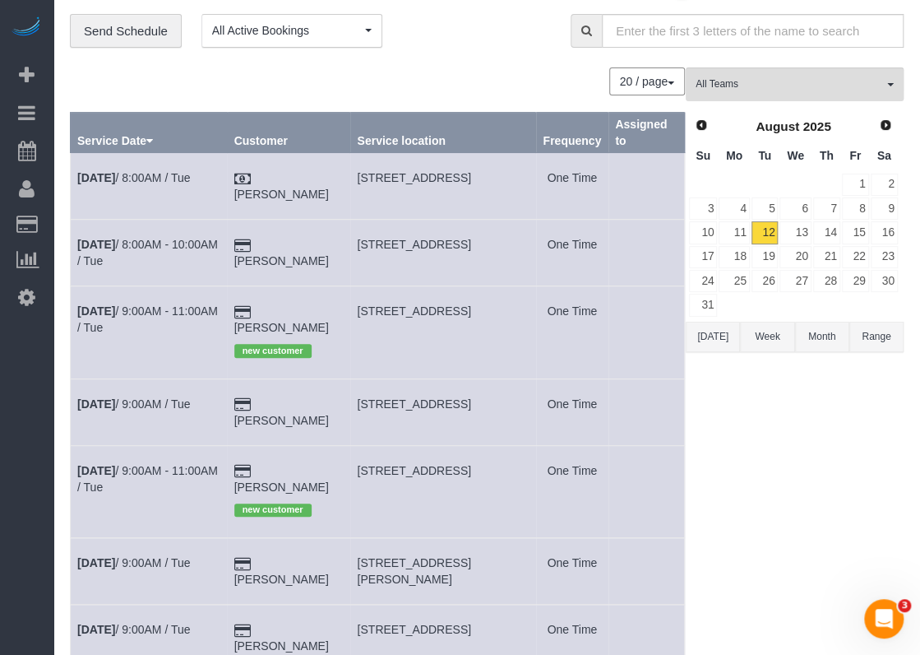
scroll to position [82, 0]
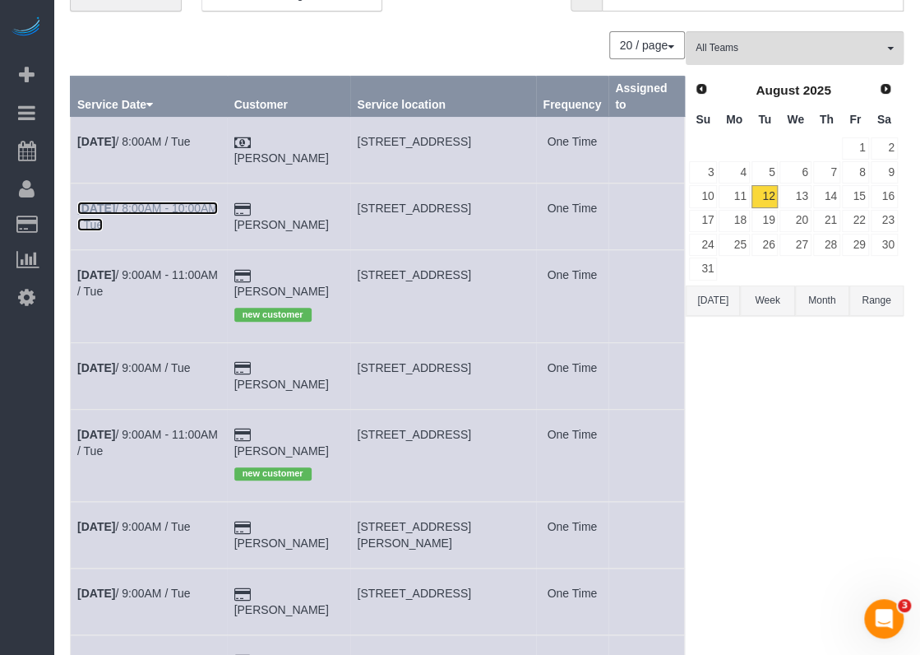
click at [209, 203] on link "[DATE] 8:00AM - 10:00AM / Tue" at bounding box center [147, 216] width 141 height 30
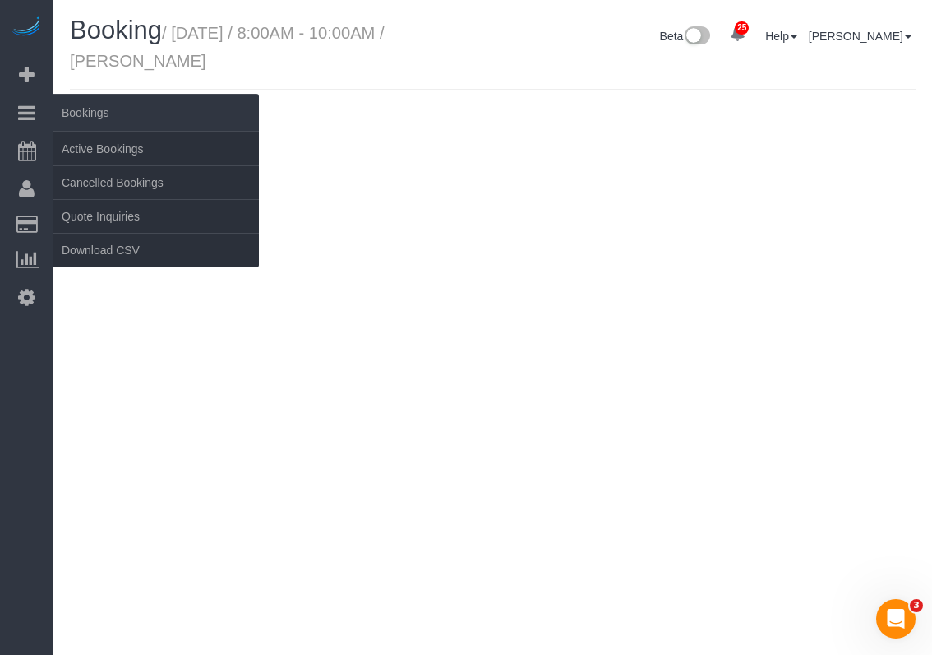
select select "[GEOGRAPHIC_DATA]"
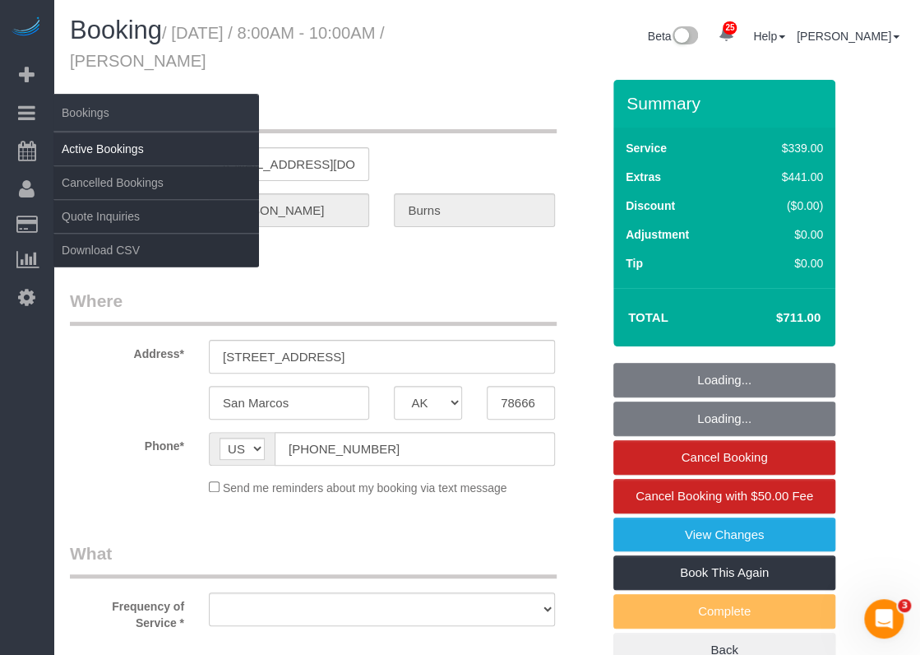
select select "string:fspay-828515a9-e91b-458c-9a01-af527c52e24e"
click at [98, 153] on link "Active Bookings" at bounding box center [156, 148] width 206 height 33
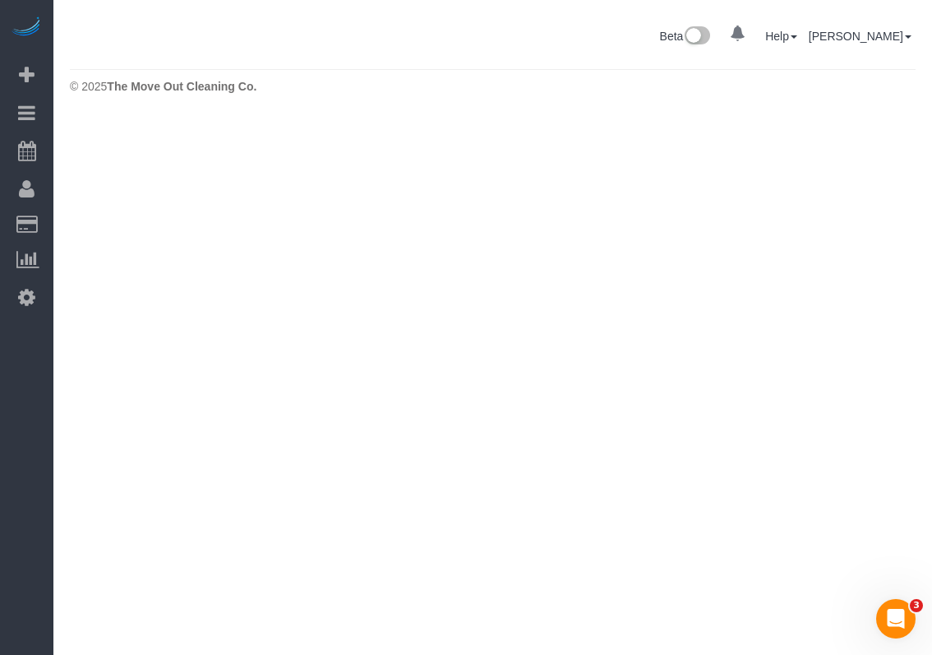
click at [120, 151] on body "0 Beta Your Notifications You have 0 alerts Add Booking Bookings Active Booking…" at bounding box center [466, 327] width 932 height 655
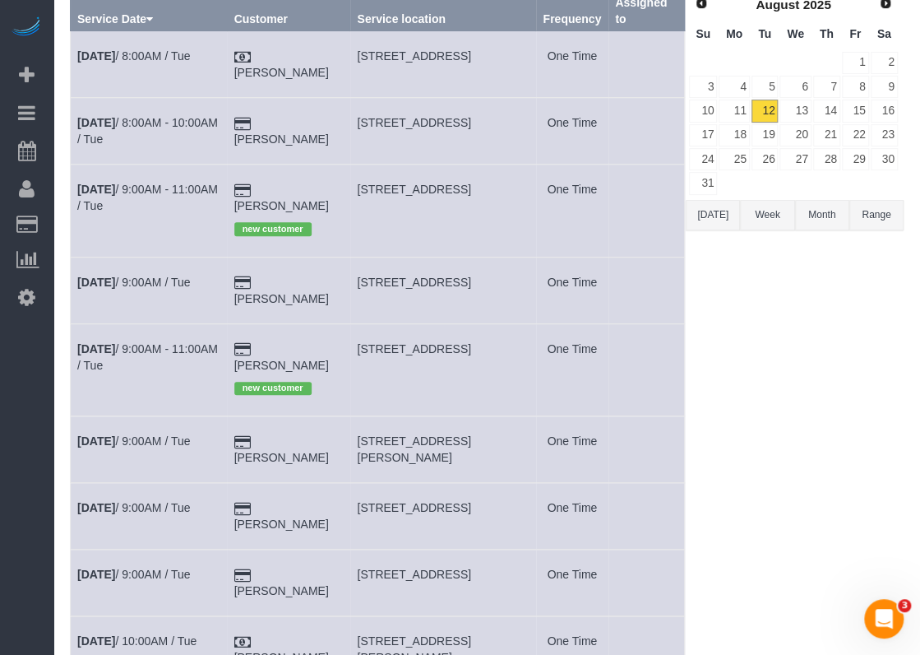
scroll to position [247, 0]
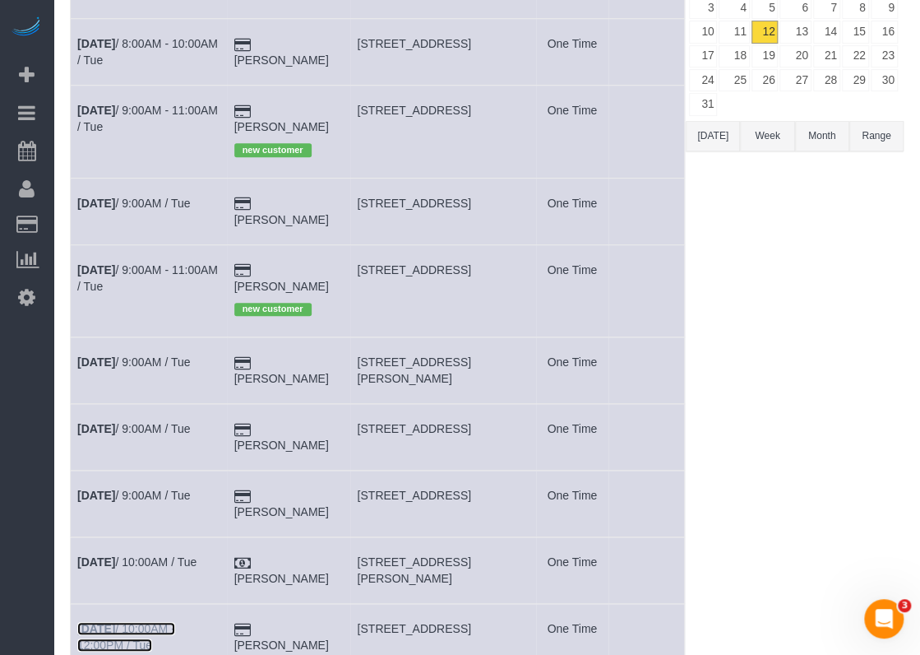
click at [171, 622] on link "[DATE] 10:00AM - 12:00PM / Tue" at bounding box center [126, 637] width 98 height 30
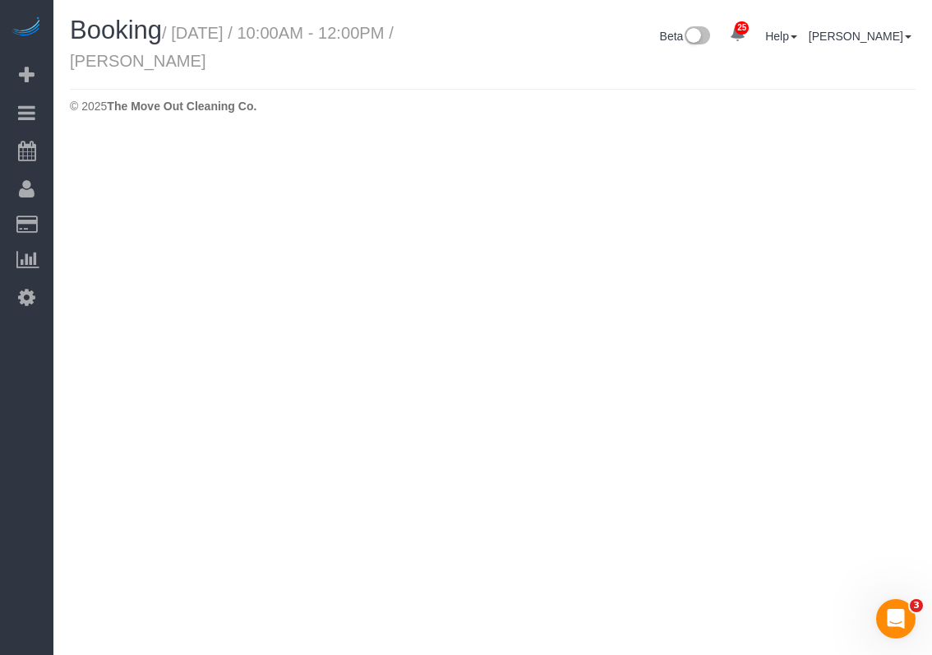
select select "[GEOGRAPHIC_DATA]"
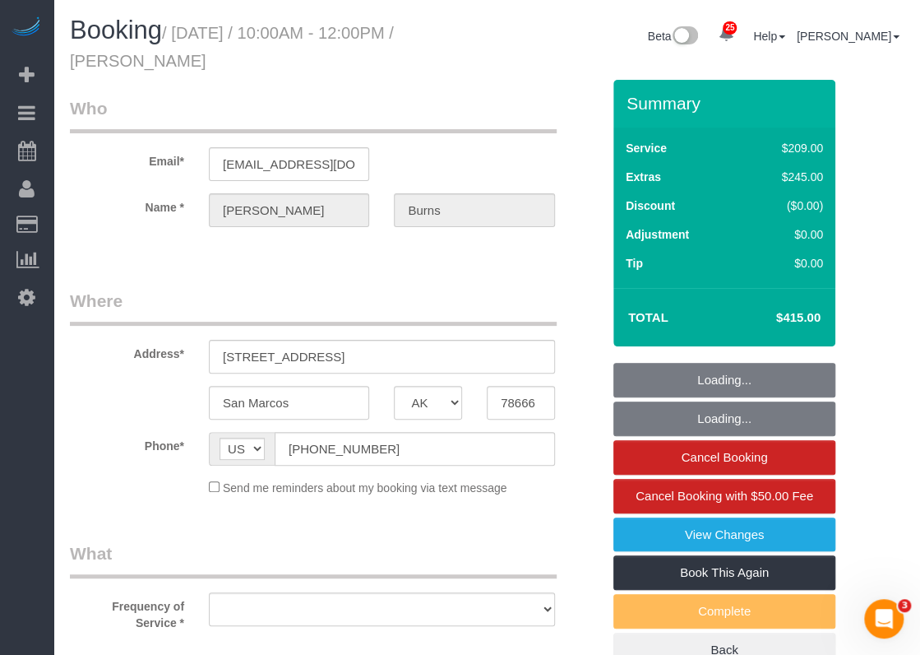
select select "string:fspay-828515a9-e91b-458c-9a01-af527c52e24e"
select select "object:5646"
select select "spot127"
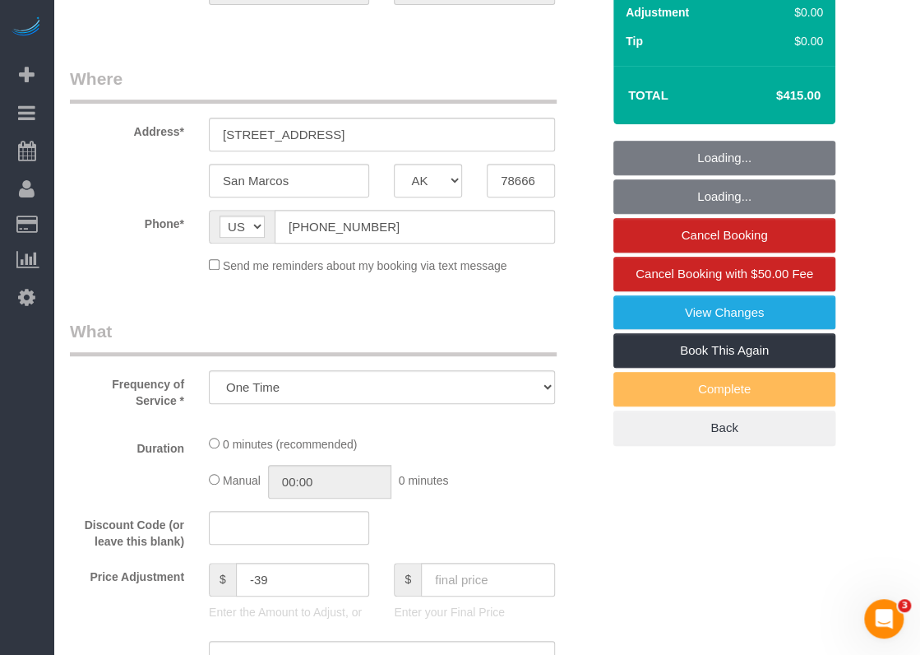
select select "3"
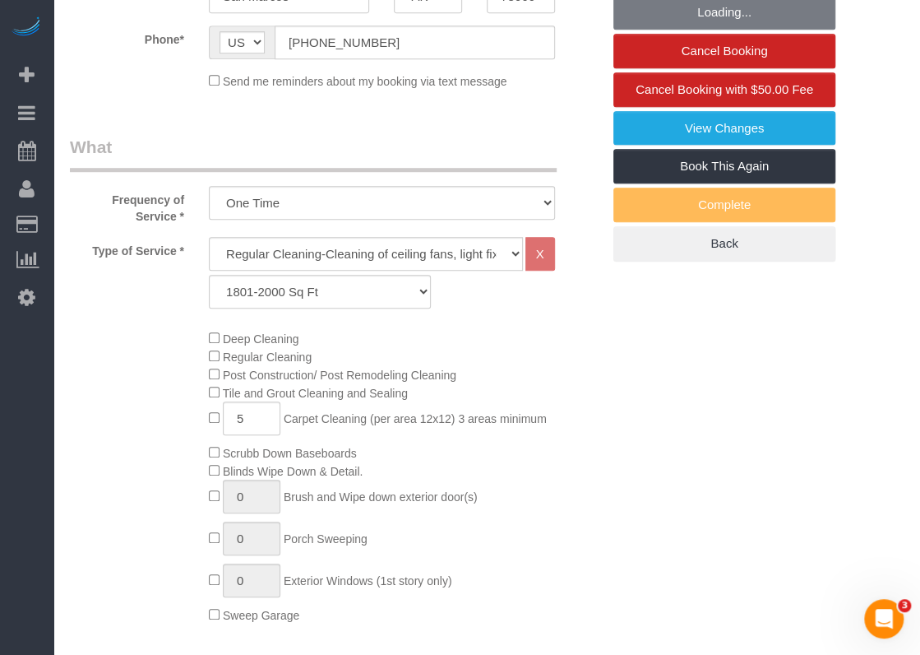
select select "object:5719"
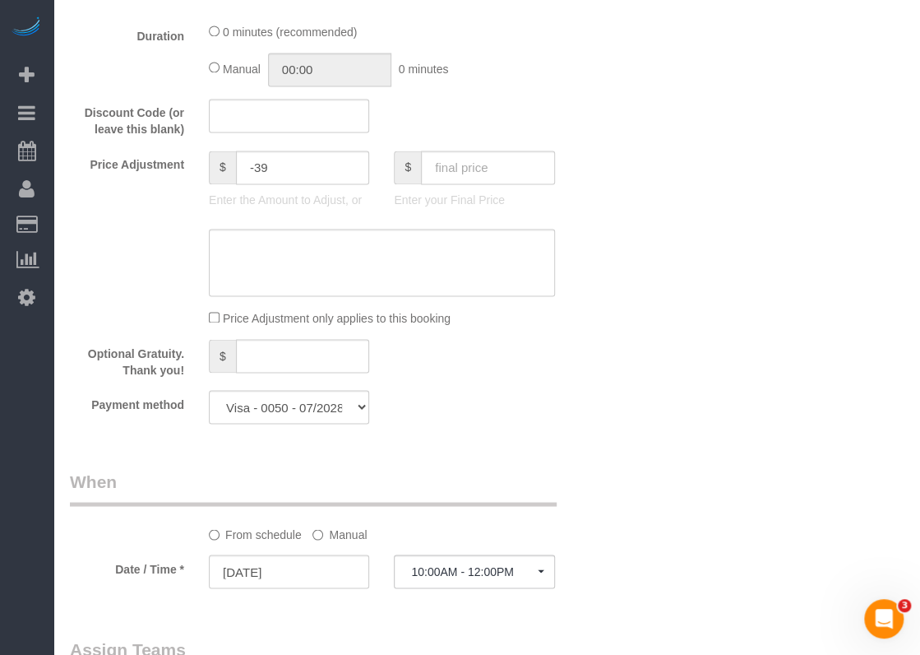
scroll to position [987, 0]
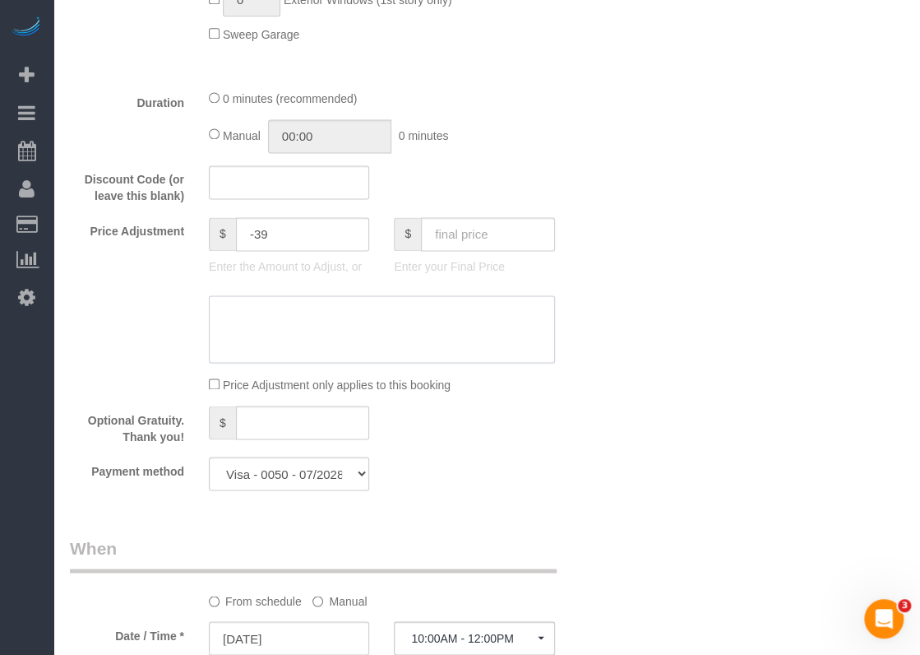
click at [291, 330] on textarea at bounding box center [382, 328] width 346 height 67
click at [475, 363] on textarea at bounding box center [382, 328] width 346 height 67
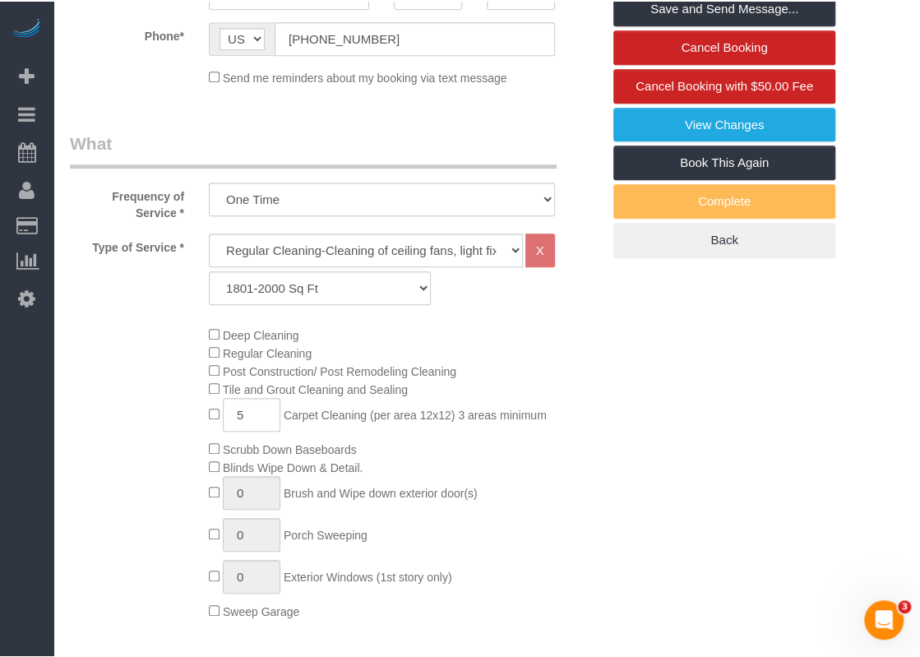
scroll to position [0, 0]
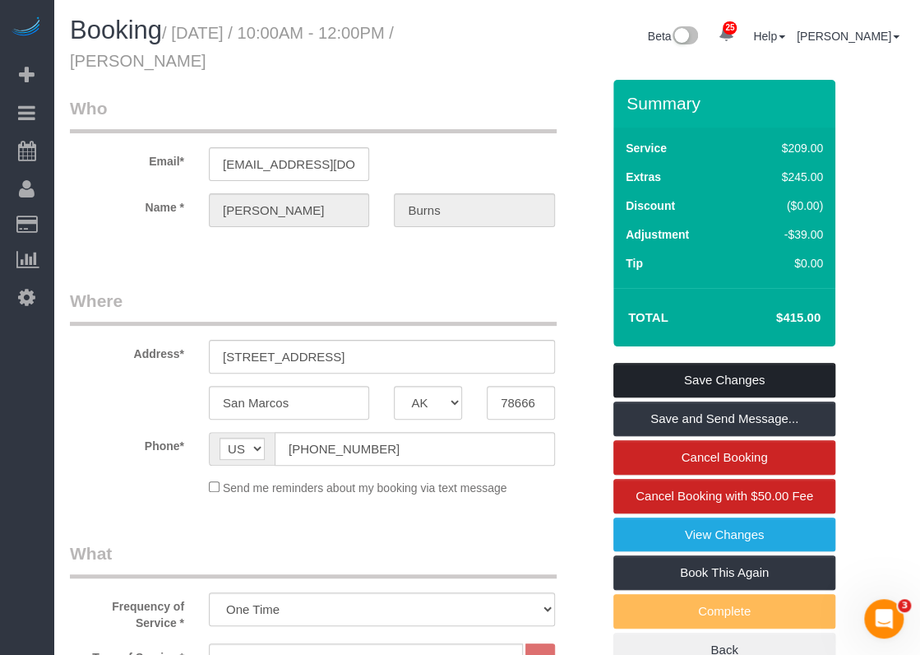
type textarea "$170 for full treatment"
click at [641, 376] on link "Save Changes" at bounding box center [724, 380] width 222 height 35
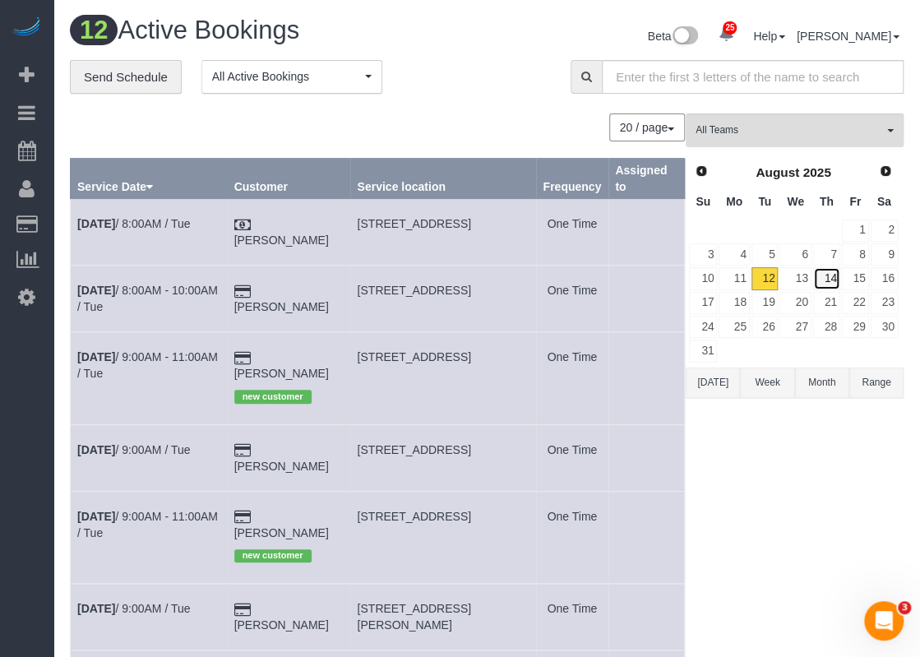
click at [817, 280] on link "14" at bounding box center [826, 278] width 27 height 22
click at [806, 276] on link "13" at bounding box center [795, 278] width 31 height 22
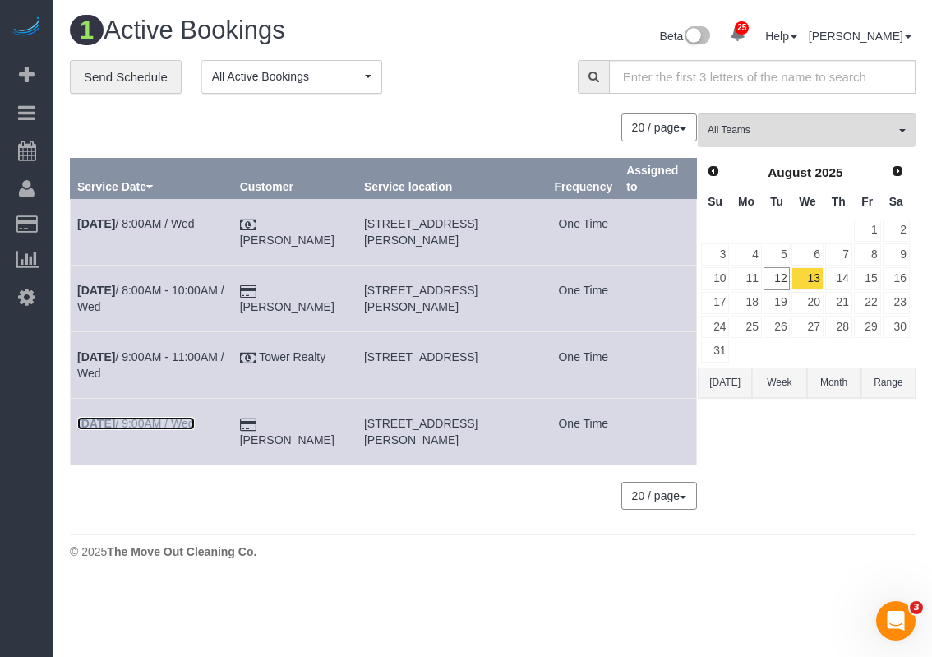
click at [152, 422] on link "[DATE] 9:00AM / Wed" at bounding box center [136, 423] width 118 height 13
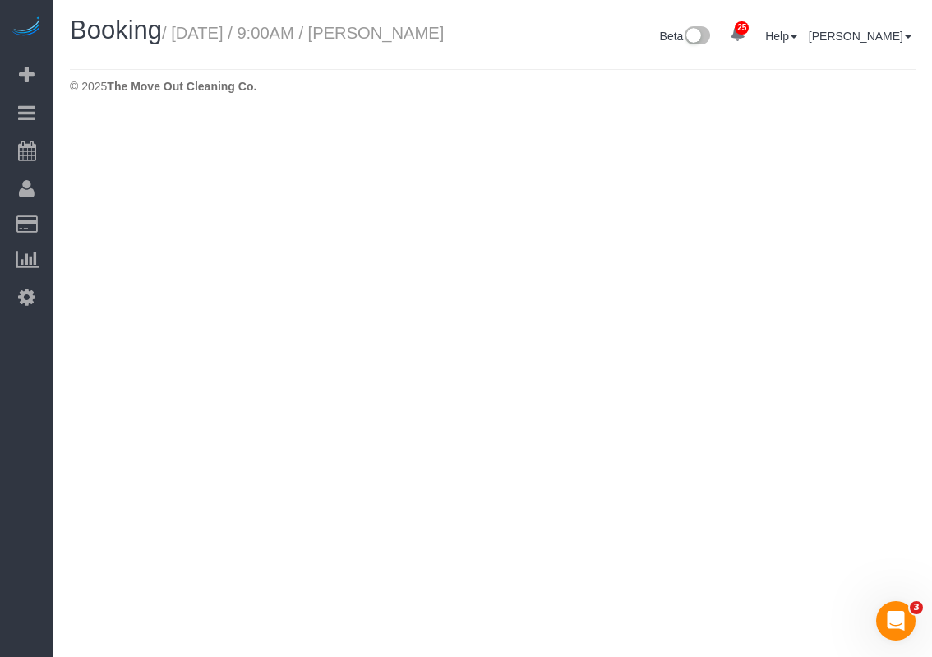
select select "[GEOGRAPHIC_DATA]"
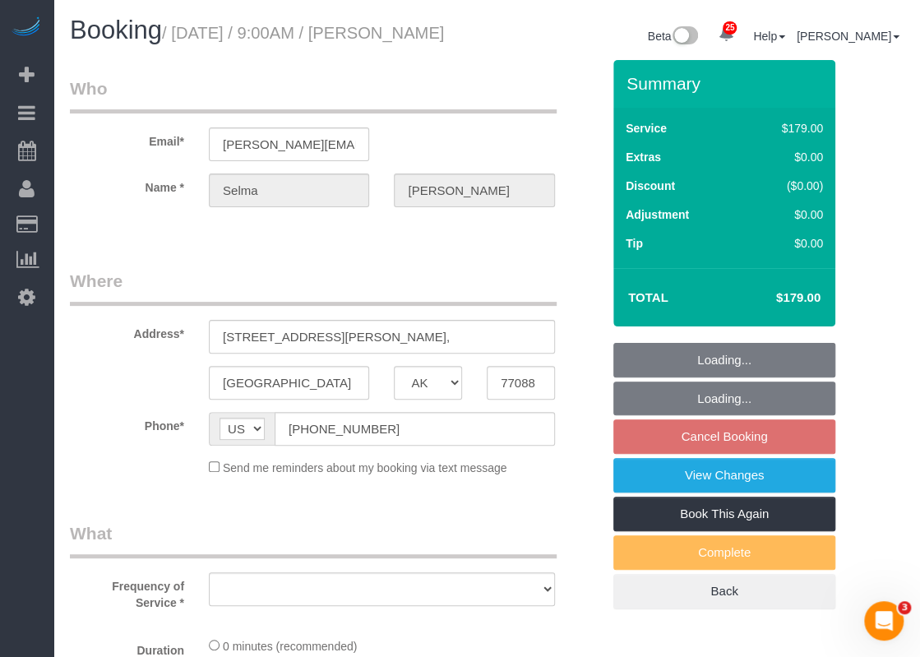
select select "string:fspay-3452d4d3-64b0-433b-97af-e59302229df8"
select select "object:6373"
select select "3"
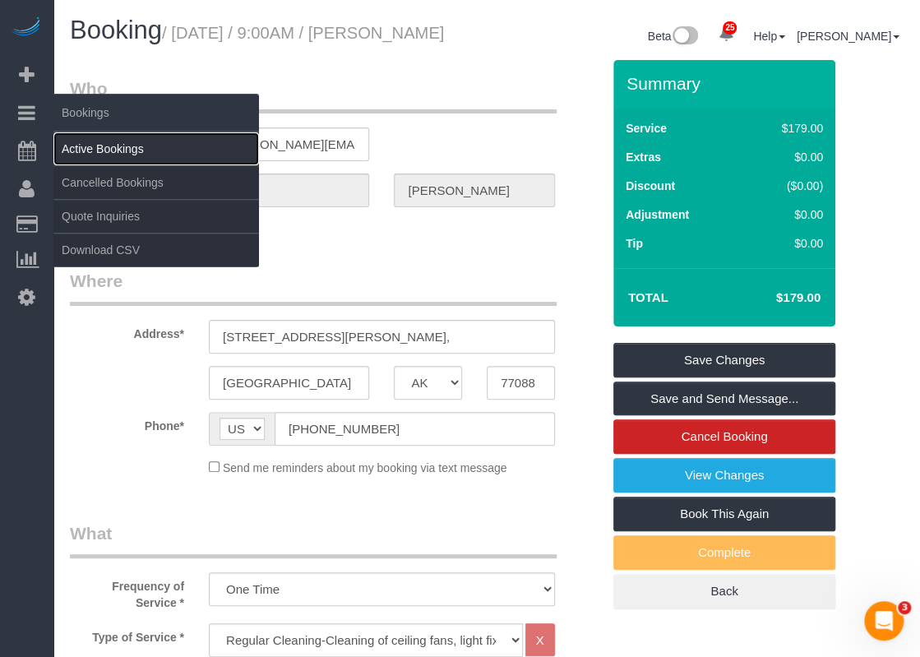
click at [110, 154] on link "Active Bookings" at bounding box center [156, 148] width 206 height 33
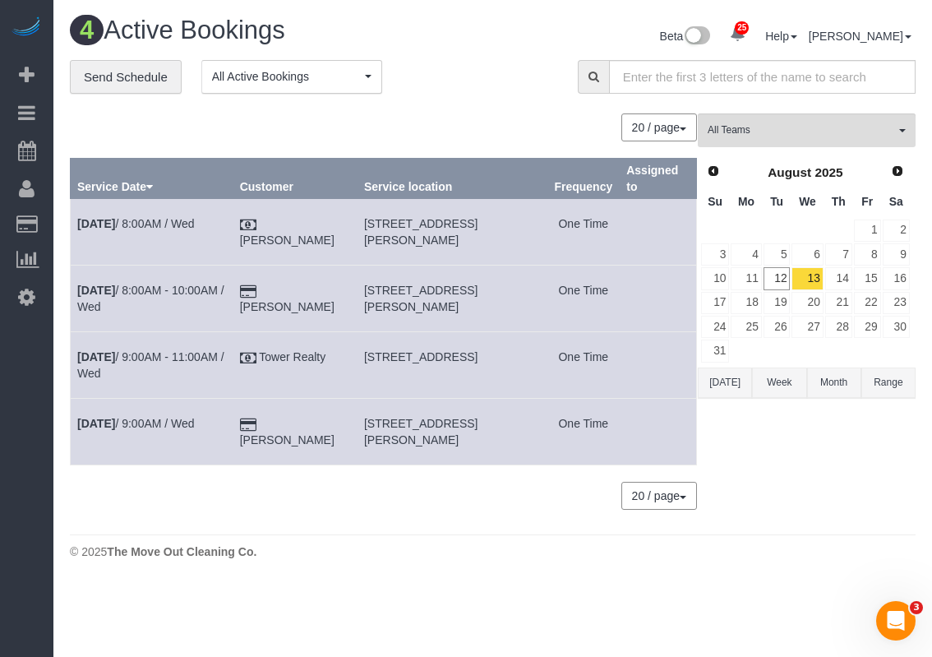
drag, startPoint x: 366, startPoint y: 424, endPoint x: 398, endPoint y: 443, distance: 37.2
click at [398, 443] on td "[STREET_ADDRESS][PERSON_NAME]" at bounding box center [452, 432] width 190 height 67
copy span "[STREET_ADDRESS][PERSON_NAME]"
